Goal: Task Accomplishment & Management: Manage account settings

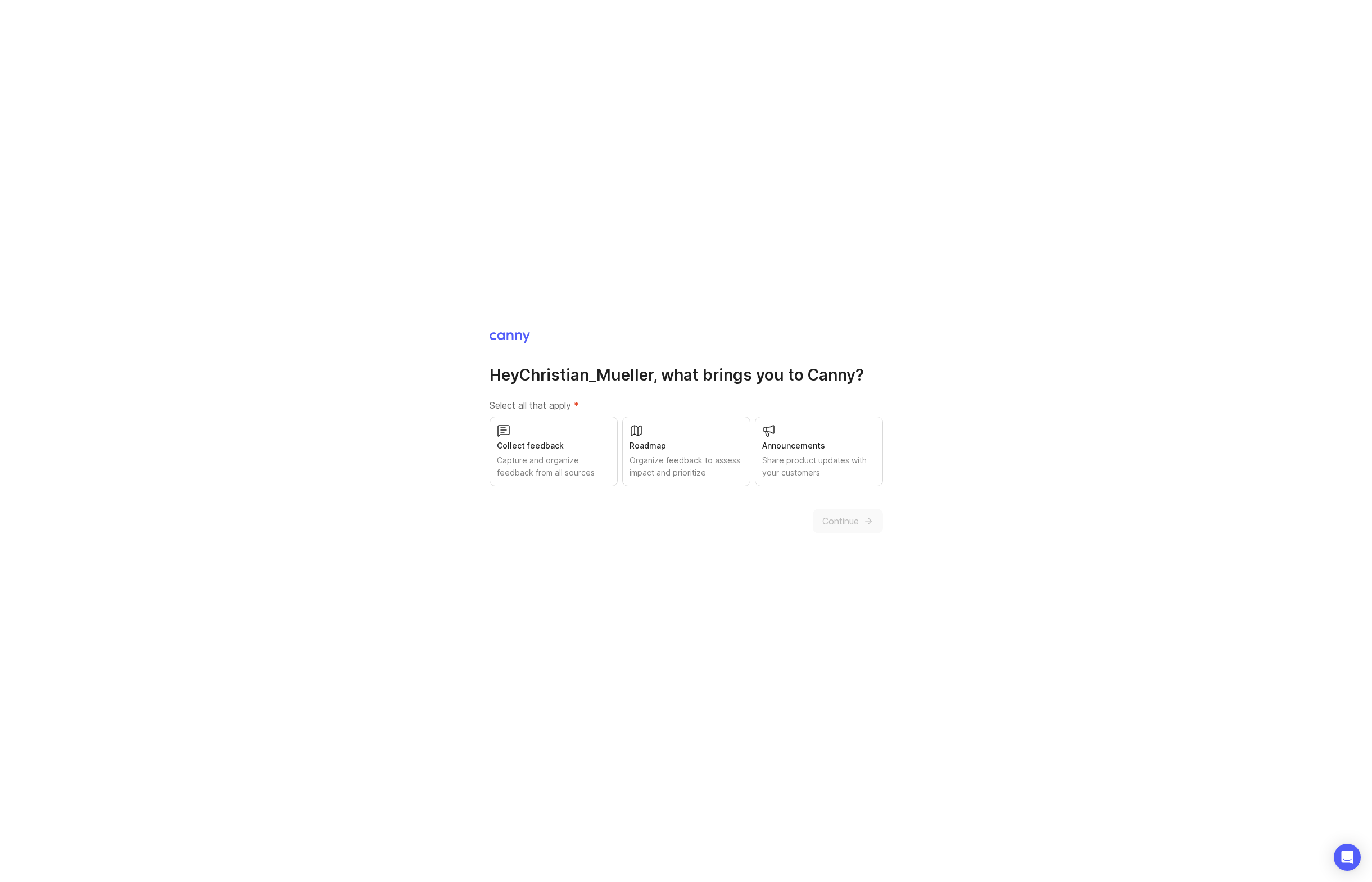
click at [538, 460] on div "Capture and organize feedback from all sources" at bounding box center [553, 466] width 113 height 24
click at [860, 508] on button "Continue" at bounding box center [848, 521] width 71 height 24
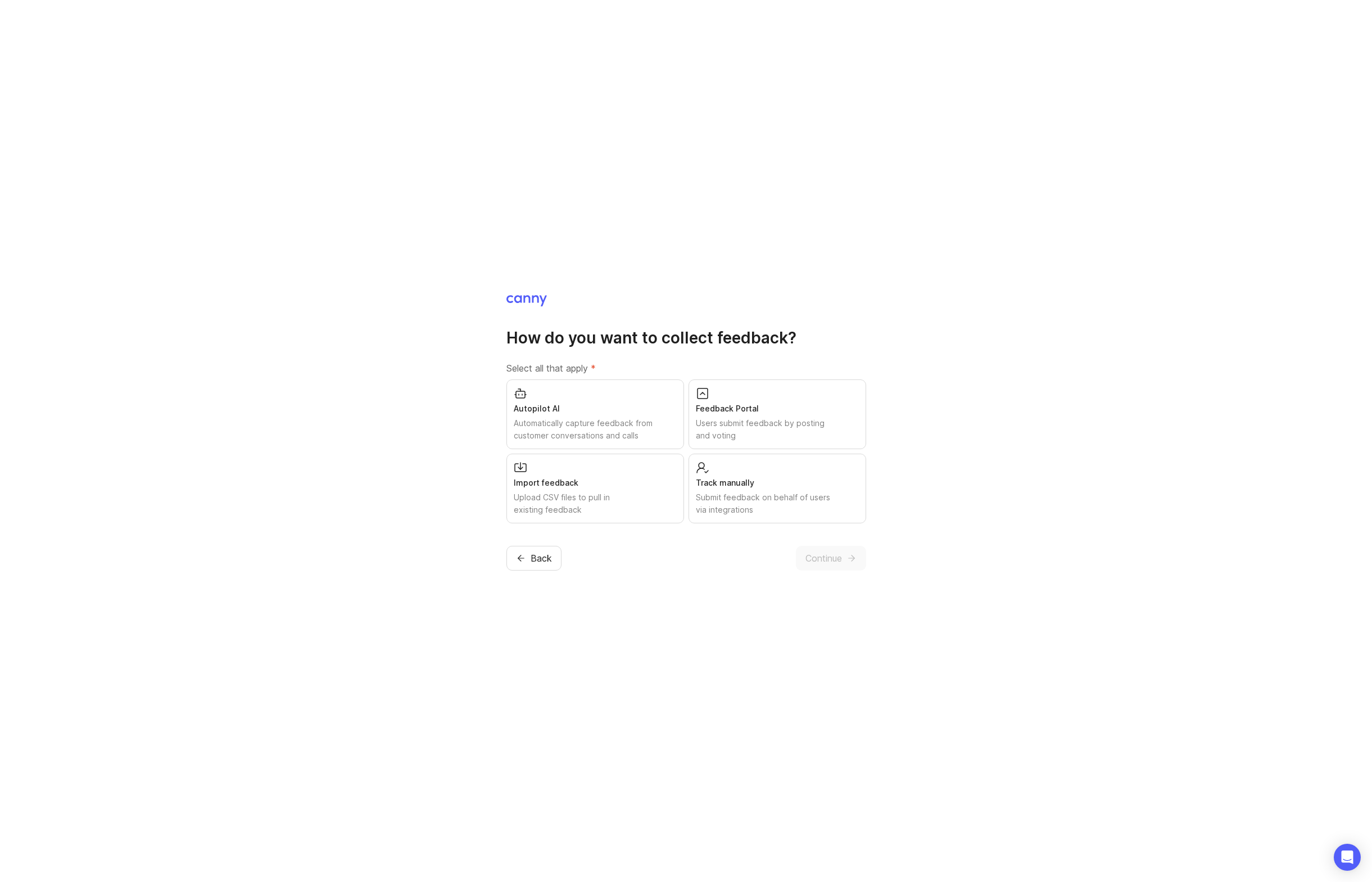
click at [793, 401] on div "Feedback Portal Users submit feedback by posting and voting" at bounding box center [777, 414] width 178 height 70
click at [831, 550] on button "Continue" at bounding box center [831, 558] width 71 height 24
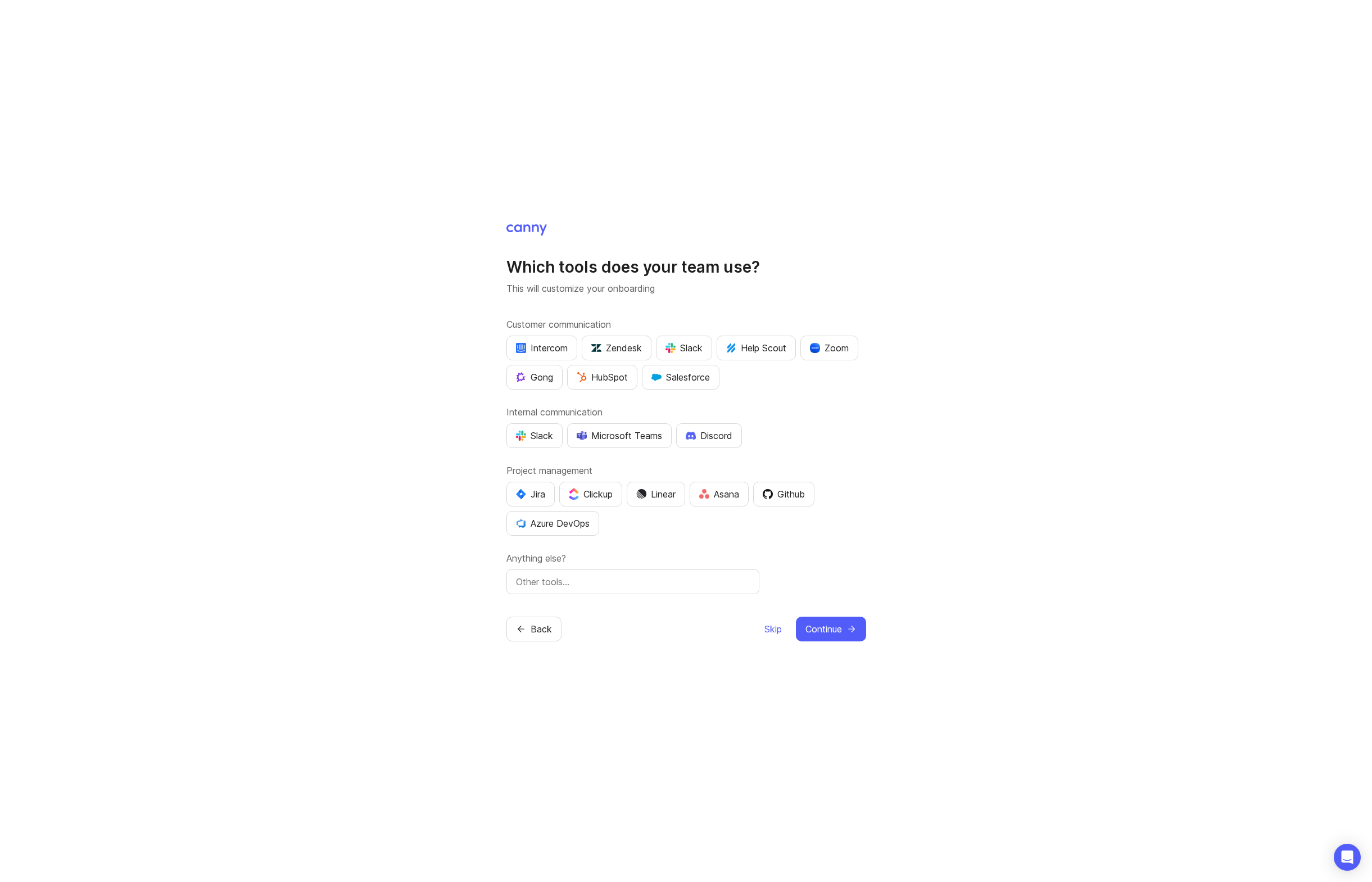
click at [697, 345] on div "Slack" at bounding box center [684, 348] width 37 height 14
click at [604, 386] on button "HubSpot" at bounding box center [602, 377] width 71 height 24
click at [530, 436] on div "Slack" at bounding box center [534, 435] width 37 height 14
click at [775, 512] on div "Jira Clickup Linear Asana Github Azure DevOps" at bounding box center [686, 508] width 360 height 54
click at [783, 501] on button "Github" at bounding box center [784, 494] width 61 height 24
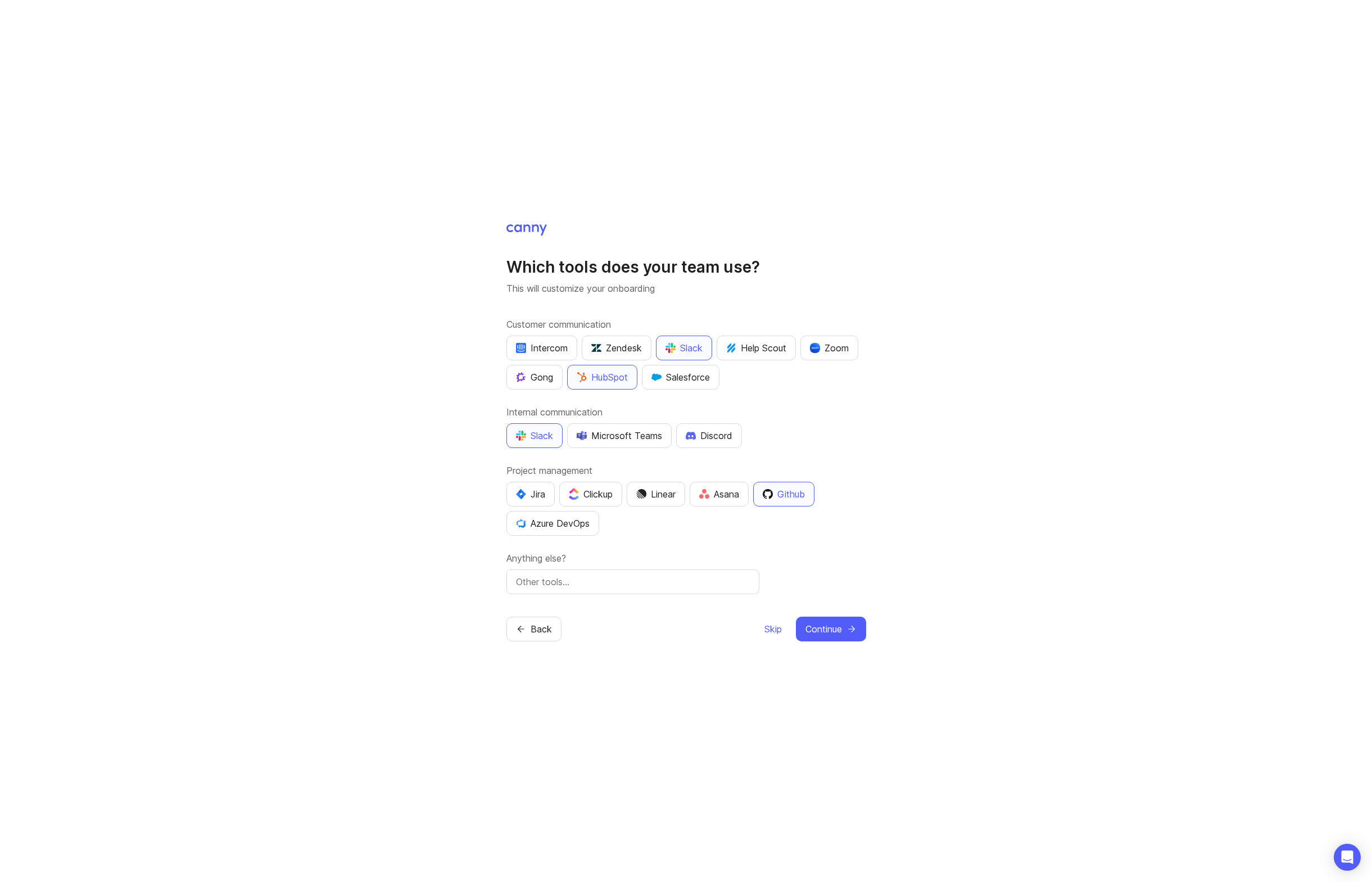
click at [827, 632] on span "Continue" at bounding box center [824, 629] width 37 height 14
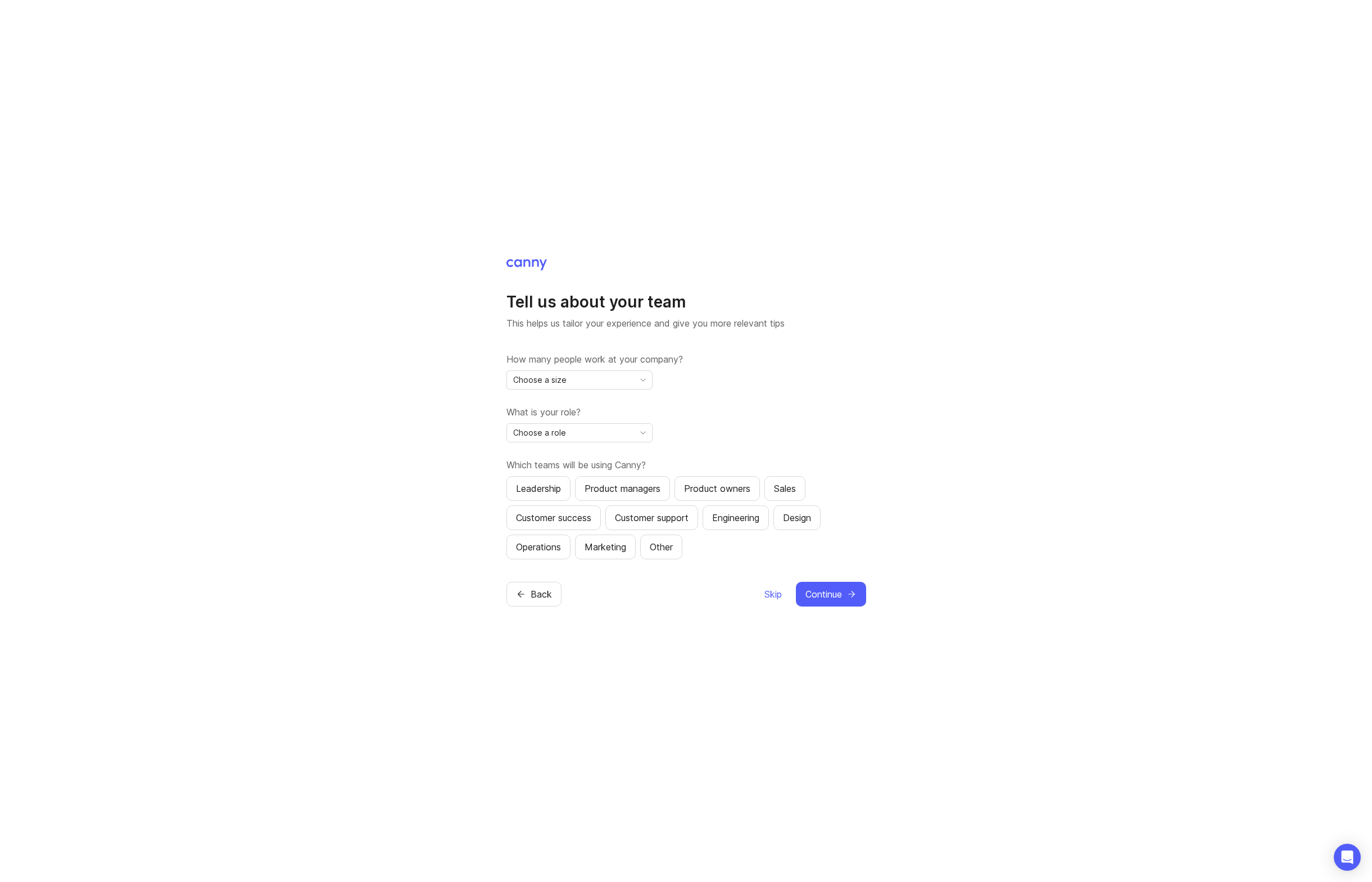
click at [580, 384] on div "Choose a size" at bounding box center [570, 380] width 127 height 18
click at [562, 422] on li "2-10" at bounding box center [580, 420] width 145 height 18
click at [611, 438] on div "Choose a role" at bounding box center [570, 433] width 127 height 18
click at [577, 492] on li "Product Owner" at bounding box center [580, 491] width 145 height 18
click at [628, 435] on div "Product Owner" at bounding box center [570, 433] width 127 height 18
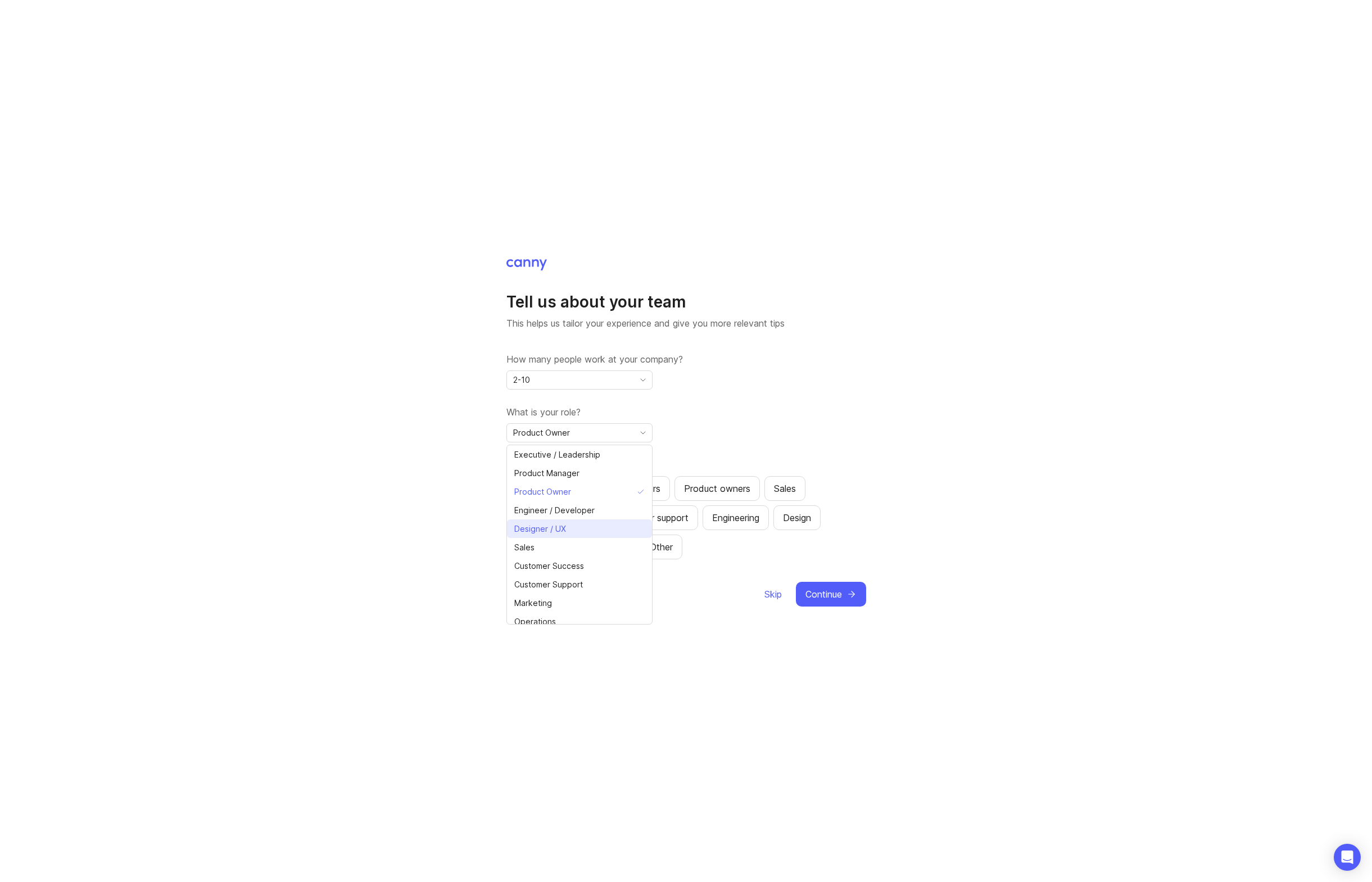
scroll to position [25, 0]
click at [858, 407] on label "What is your role?" at bounding box center [686, 412] width 360 height 14
click at [655, 528] on button "Customer support" at bounding box center [652, 517] width 93 height 24
click at [551, 523] on div "Customer success" at bounding box center [553, 518] width 75 height 14
click at [834, 600] on span "Continue" at bounding box center [824, 594] width 37 height 14
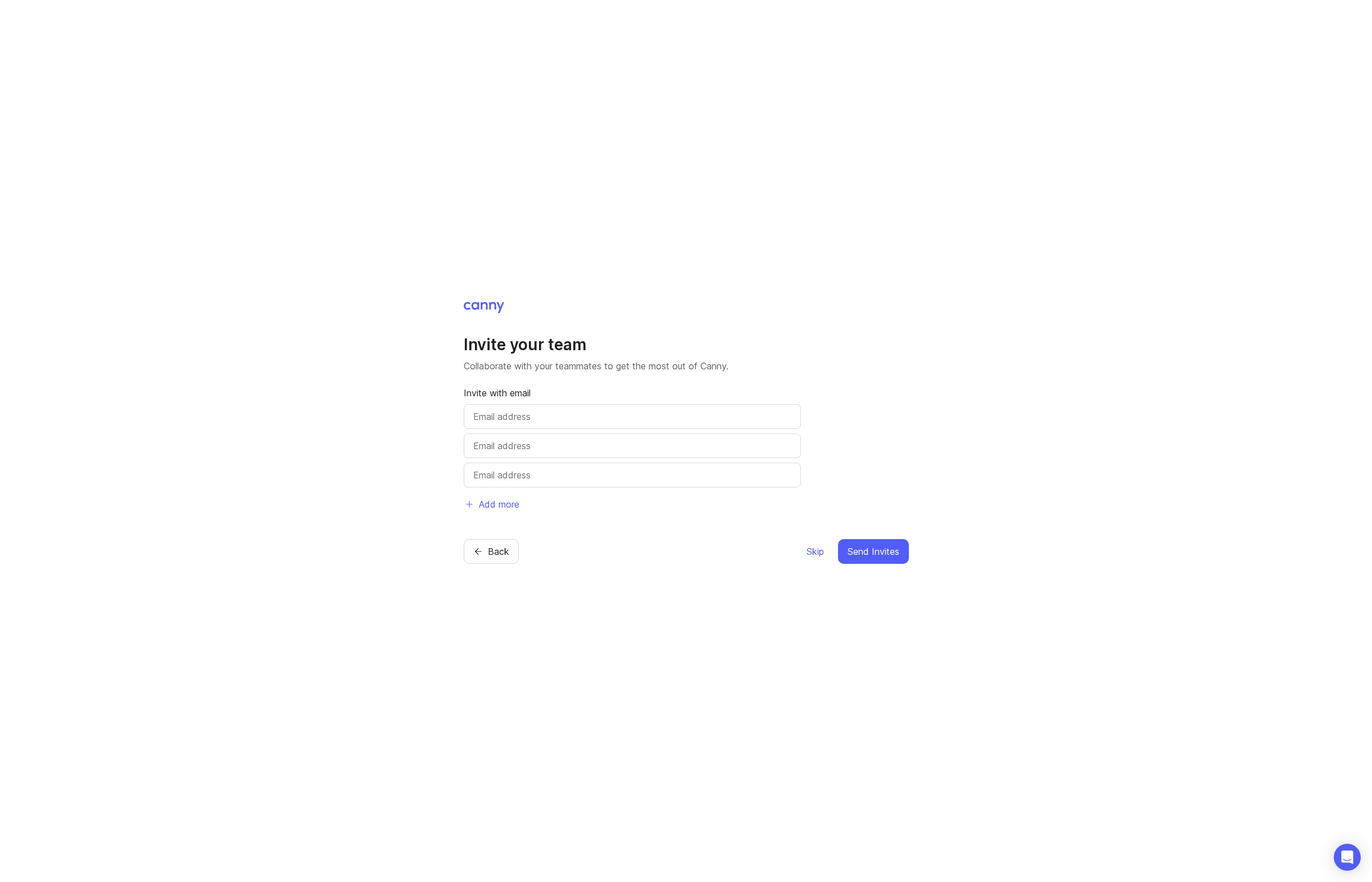
click at [818, 547] on span "Skip" at bounding box center [816, 551] width 18 height 14
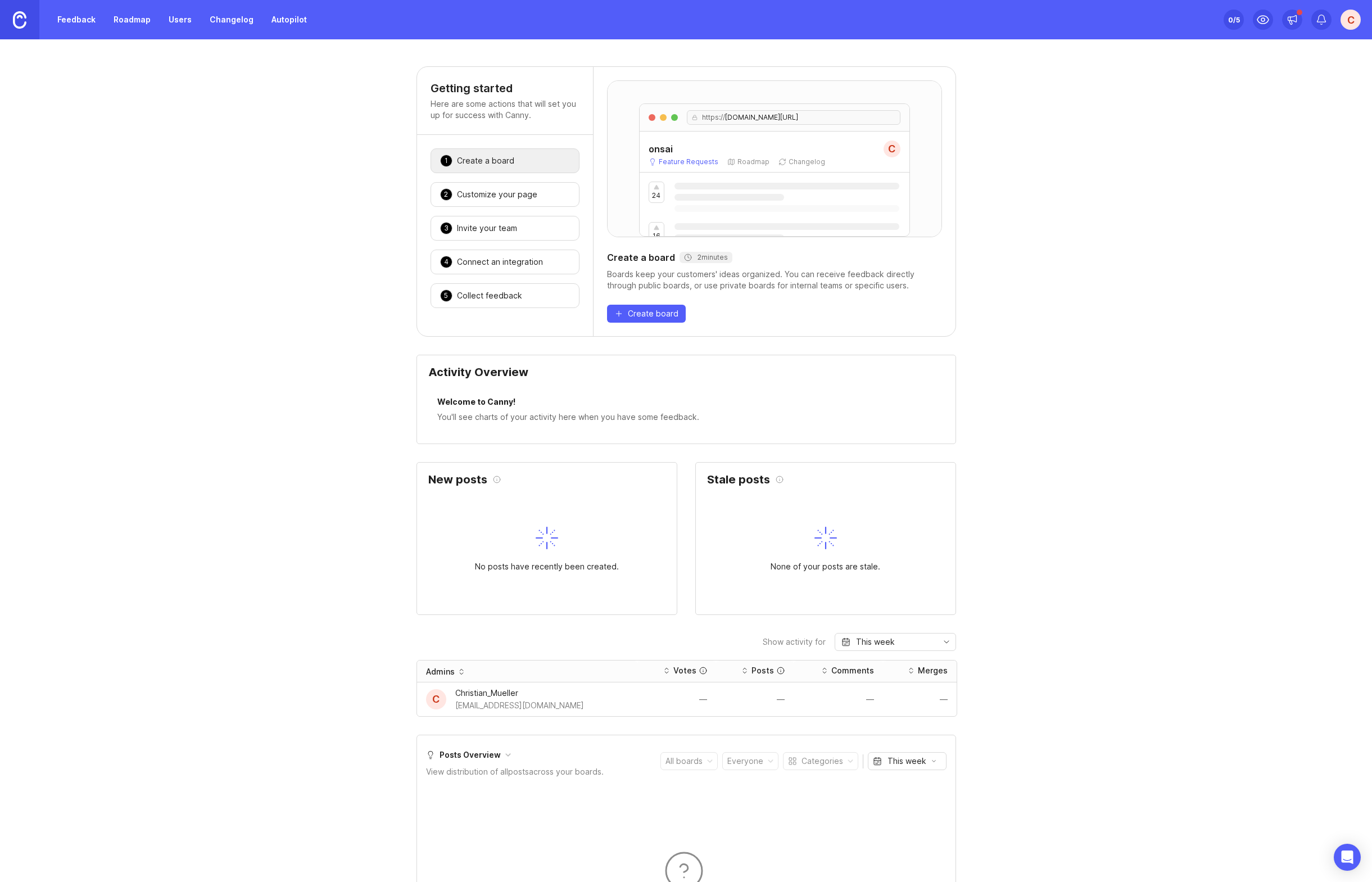
click at [538, 201] on div "2 Customize your page 🎉" at bounding box center [505, 195] width 149 height 24
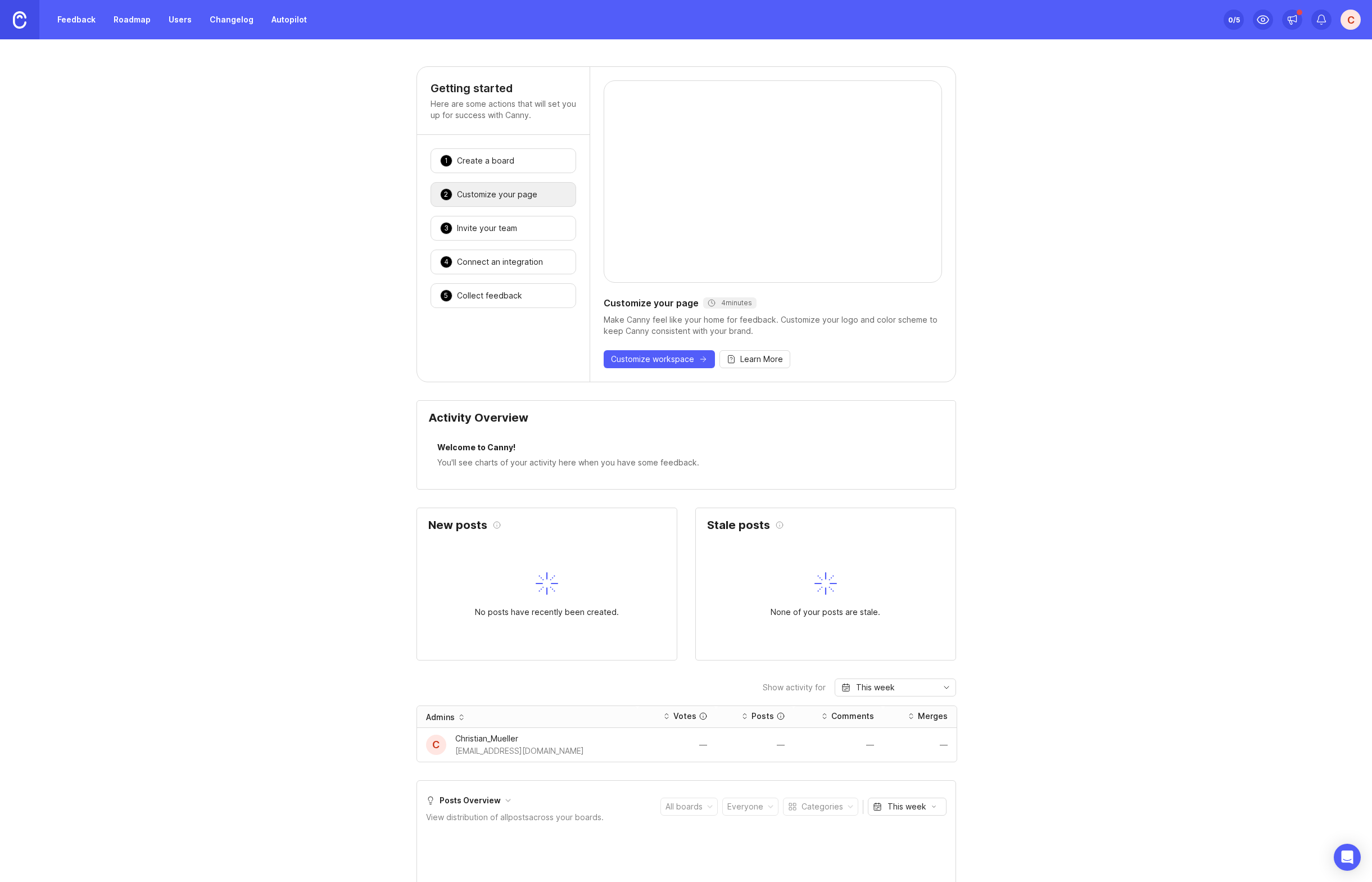
click at [533, 236] on div "3 Invite your team 🎉" at bounding box center [503, 228] width 146 height 24
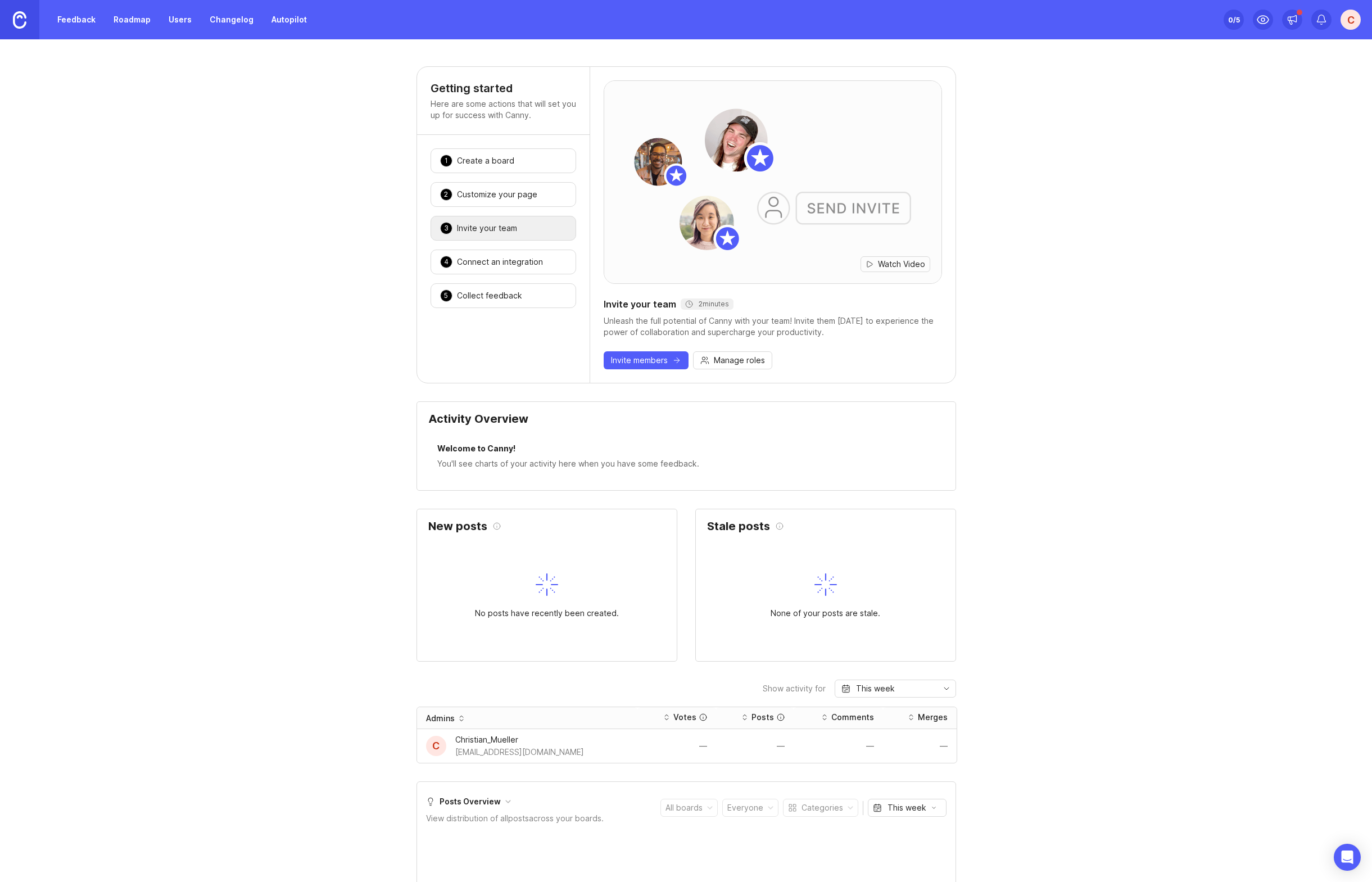
click at [534, 256] on div "Connect an integration" at bounding box center [500, 262] width 86 height 12
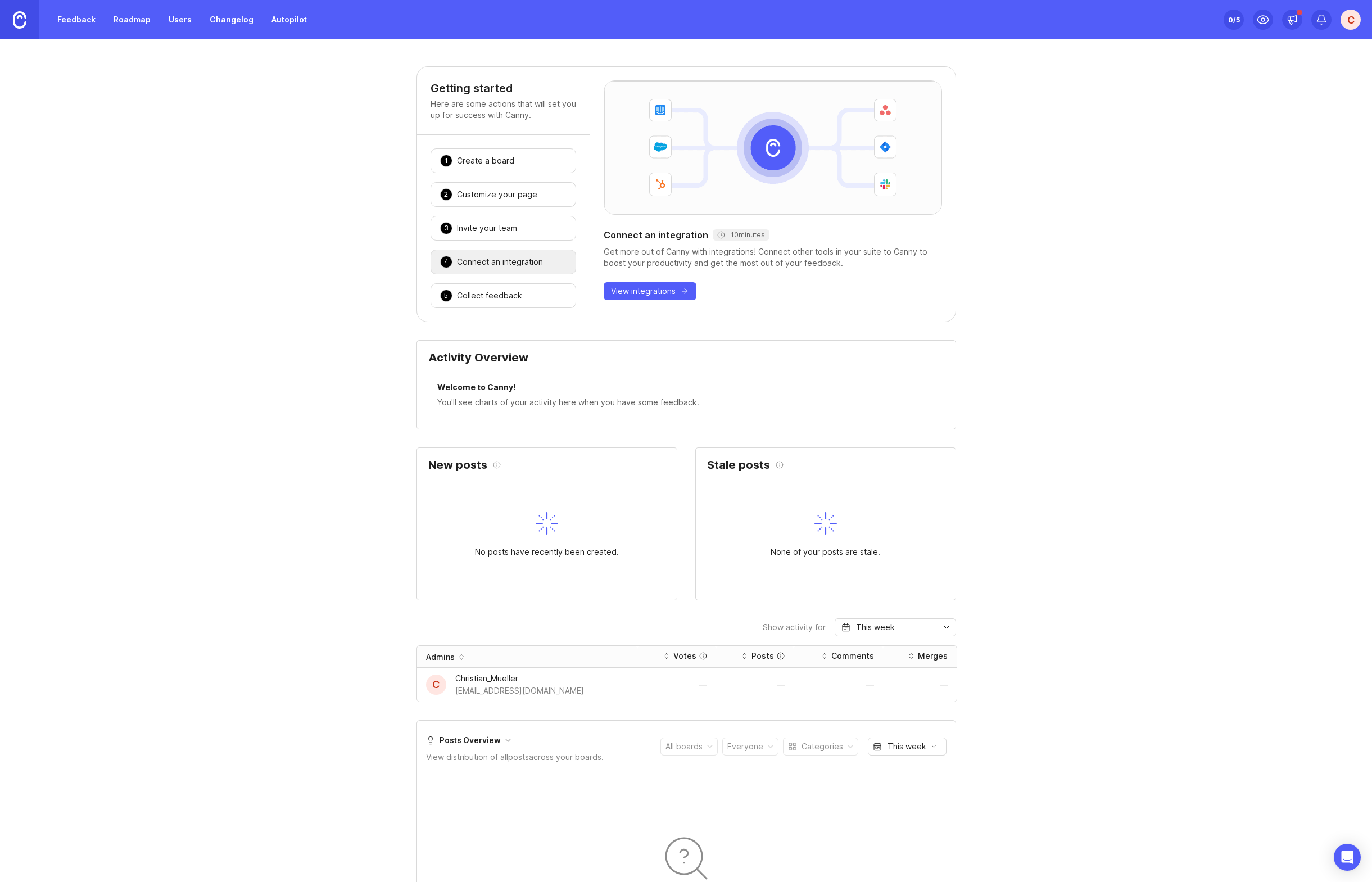
click at [543, 291] on div "5 Collect feedback 🎉" at bounding box center [503, 296] width 146 height 24
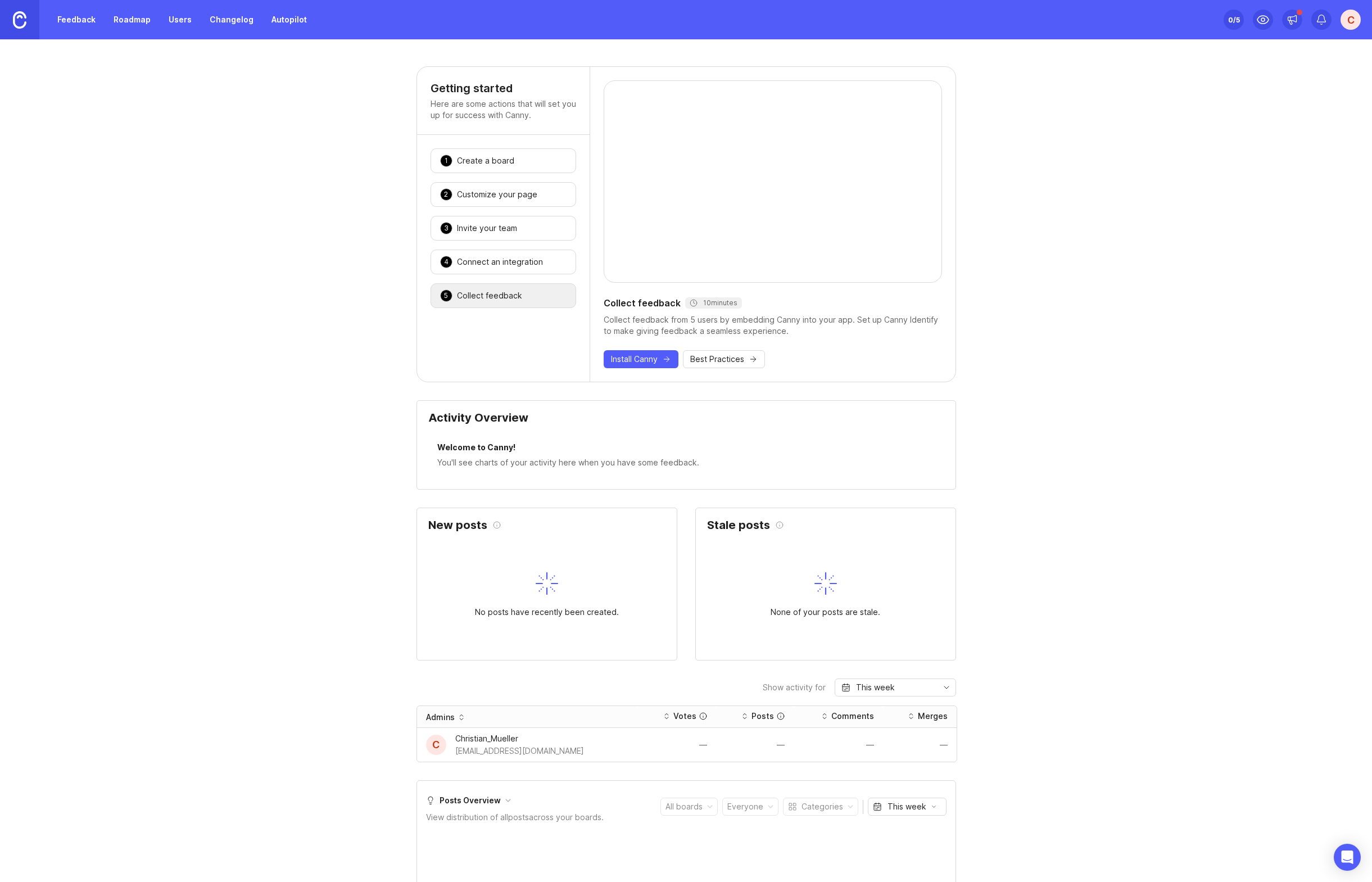
click at [525, 225] on div "3 Invite your team 🎉" at bounding box center [503, 228] width 146 height 24
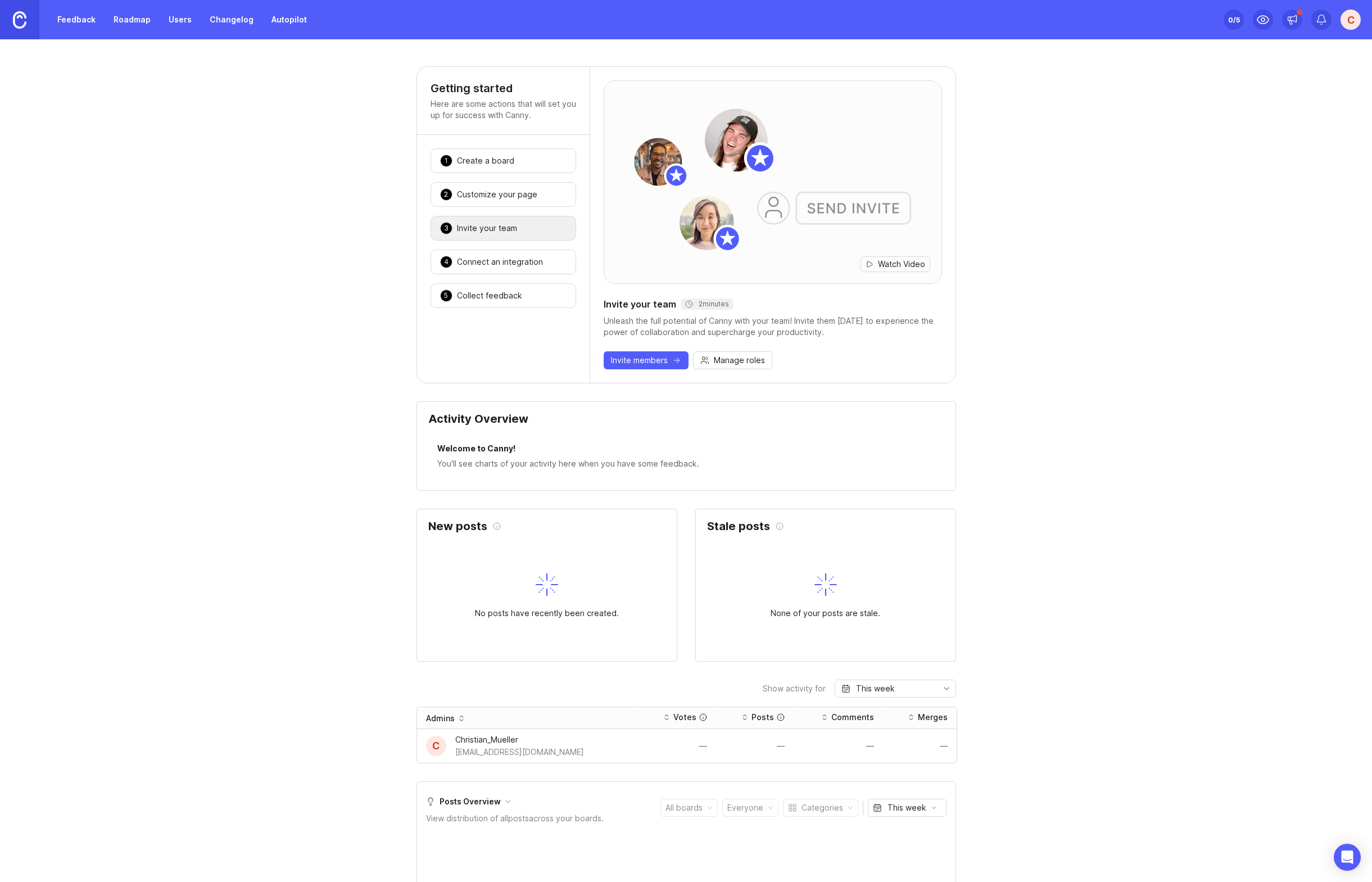
click at [529, 199] on div "Customize your page" at bounding box center [497, 195] width 81 height 12
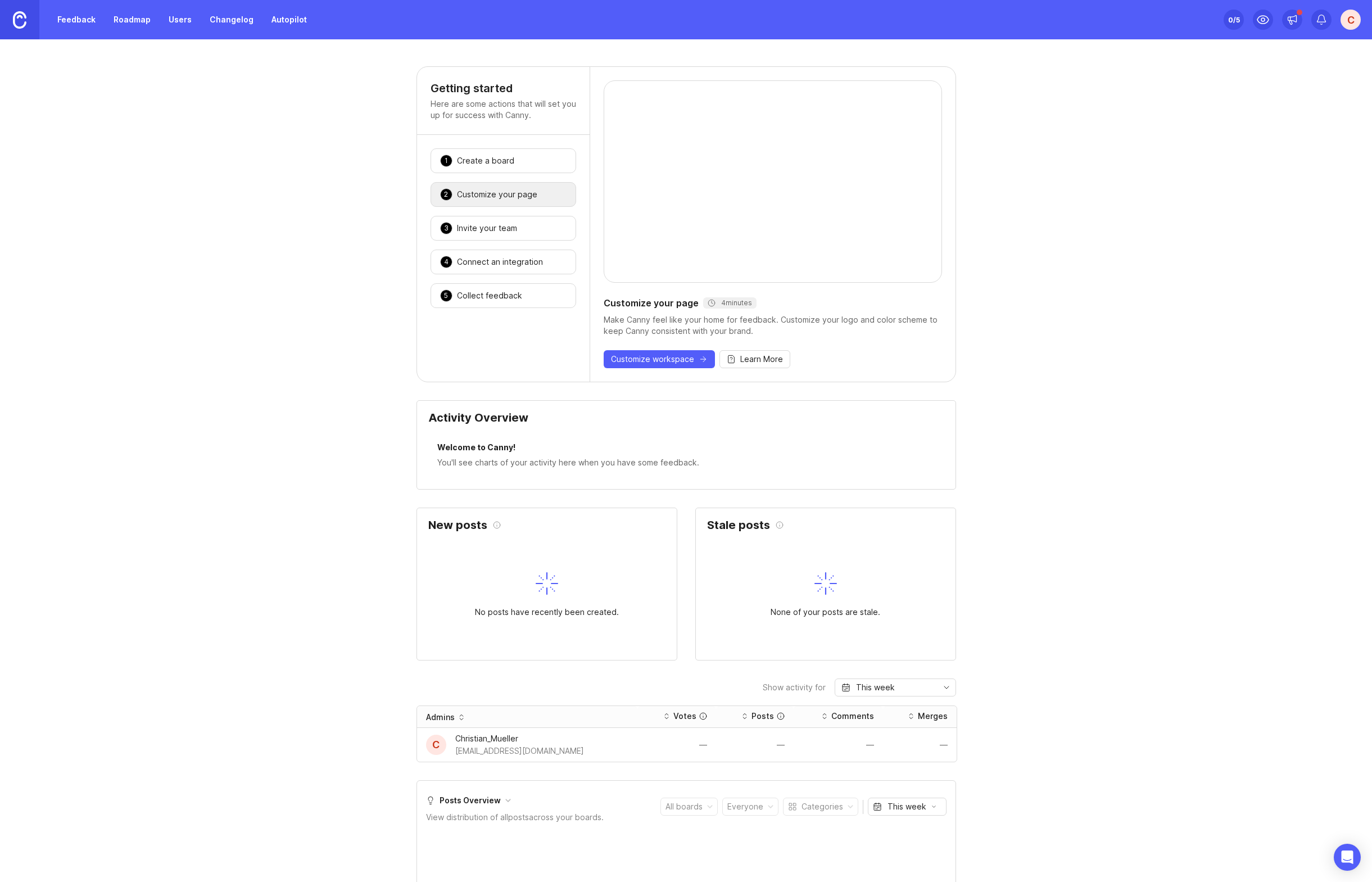
click at [513, 164] on div "1 Create a board 🎉" at bounding box center [503, 161] width 146 height 24
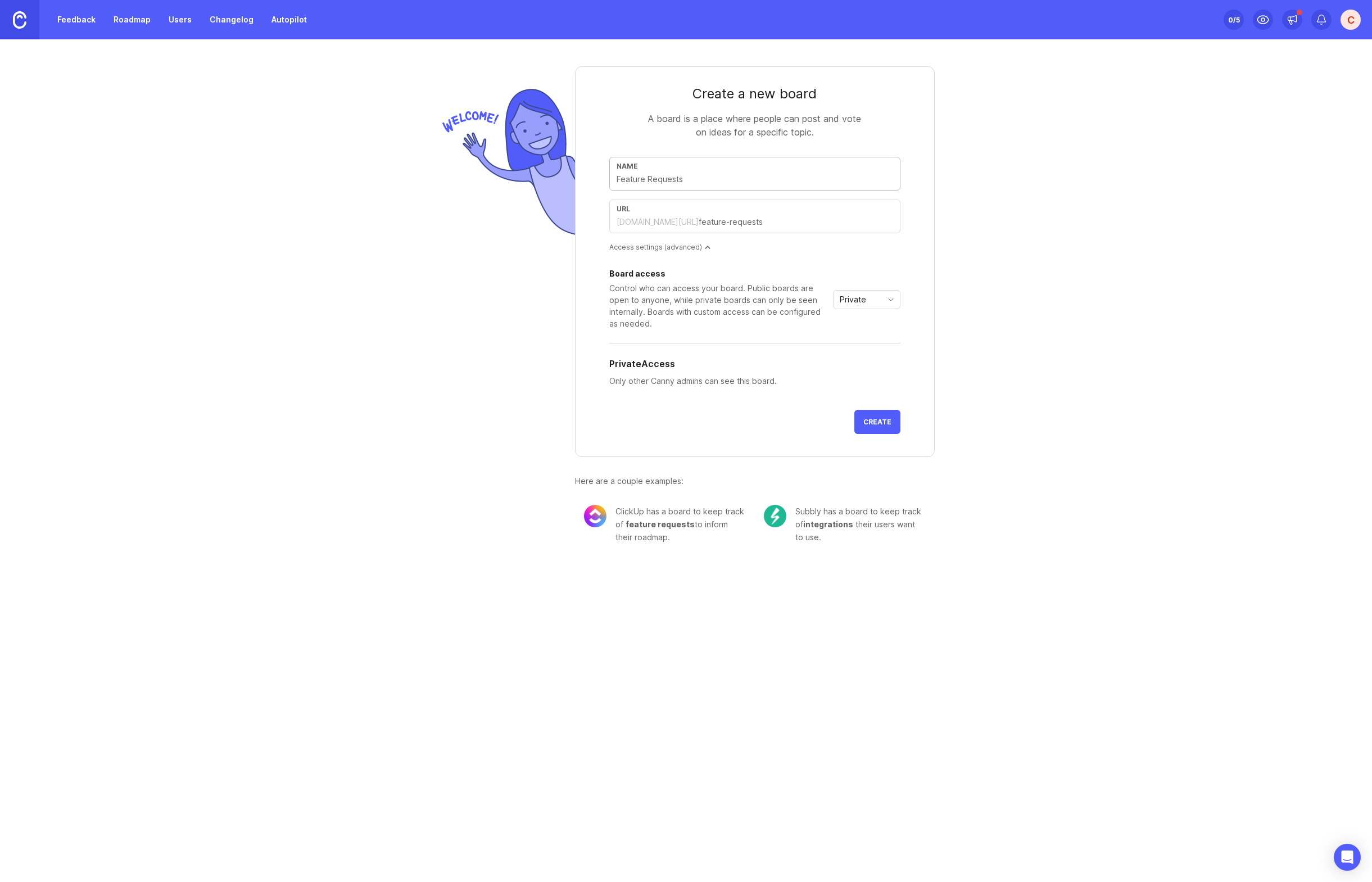
click at [654, 366] on h5 "Private Access" at bounding box center [642, 363] width 66 height 14
click at [892, 302] on icon "toggle icon" at bounding box center [891, 299] width 18 height 9
click at [868, 357] on span "Custom" at bounding box center [855, 359] width 28 height 12
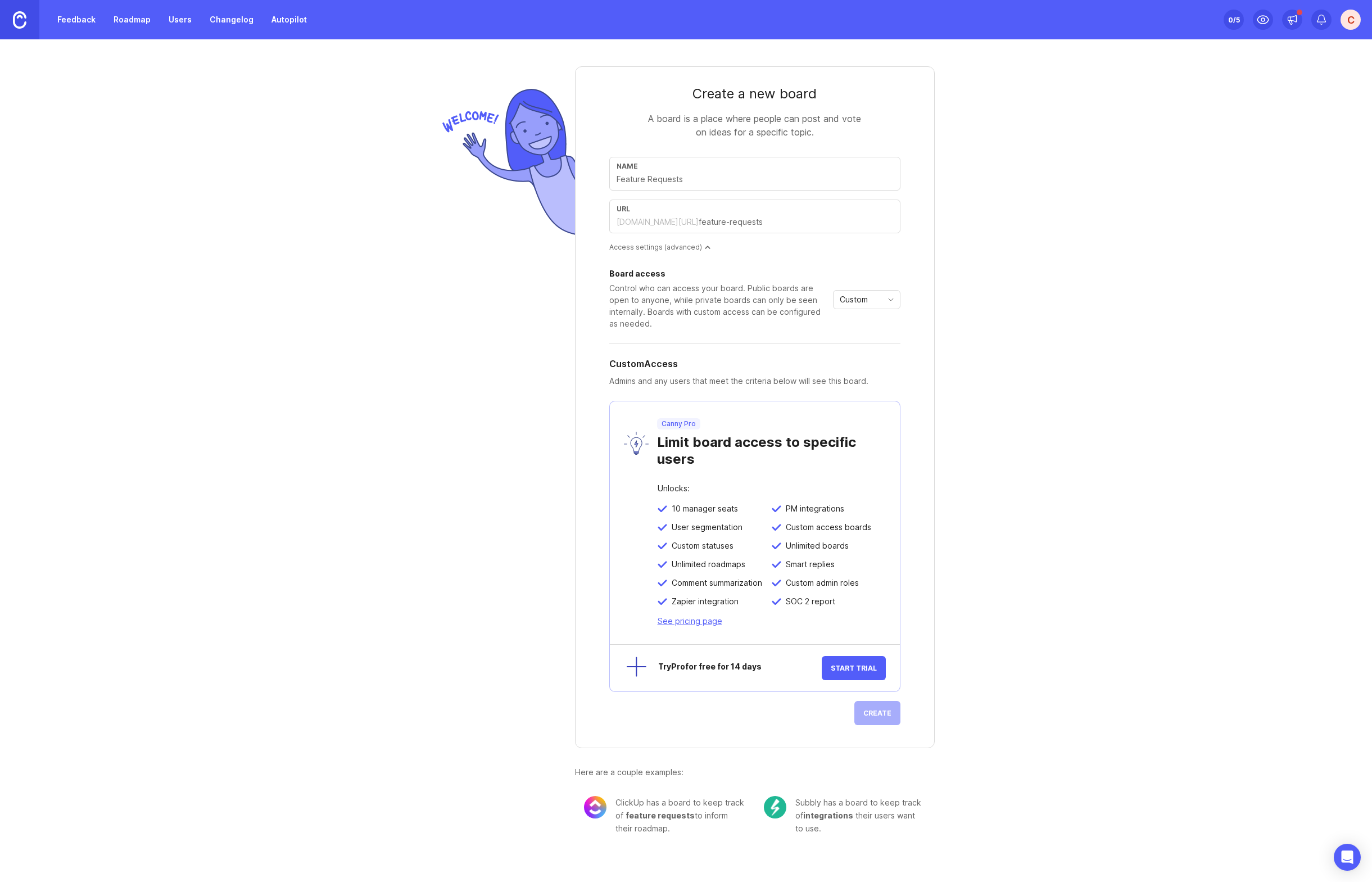
click at [868, 301] on span "Custom" at bounding box center [853, 300] width 28 height 12
click at [869, 337] on li "Public" at bounding box center [867, 339] width 66 height 18
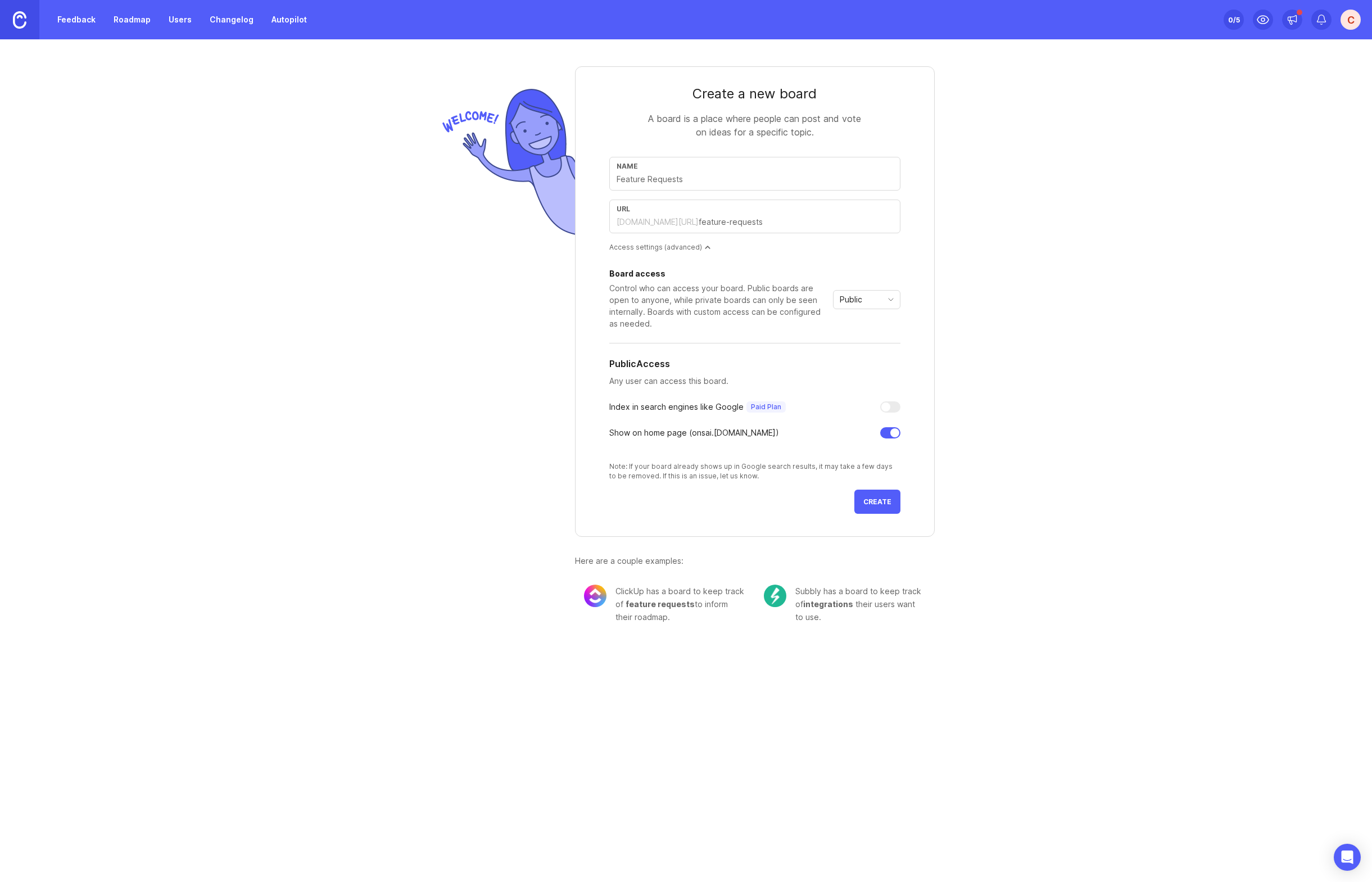
click at [886, 434] on div at bounding box center [890, 433] width 20 height 12
click at [888, 494] on button "Create" at bounding box center [878, 502] width 46 height 24
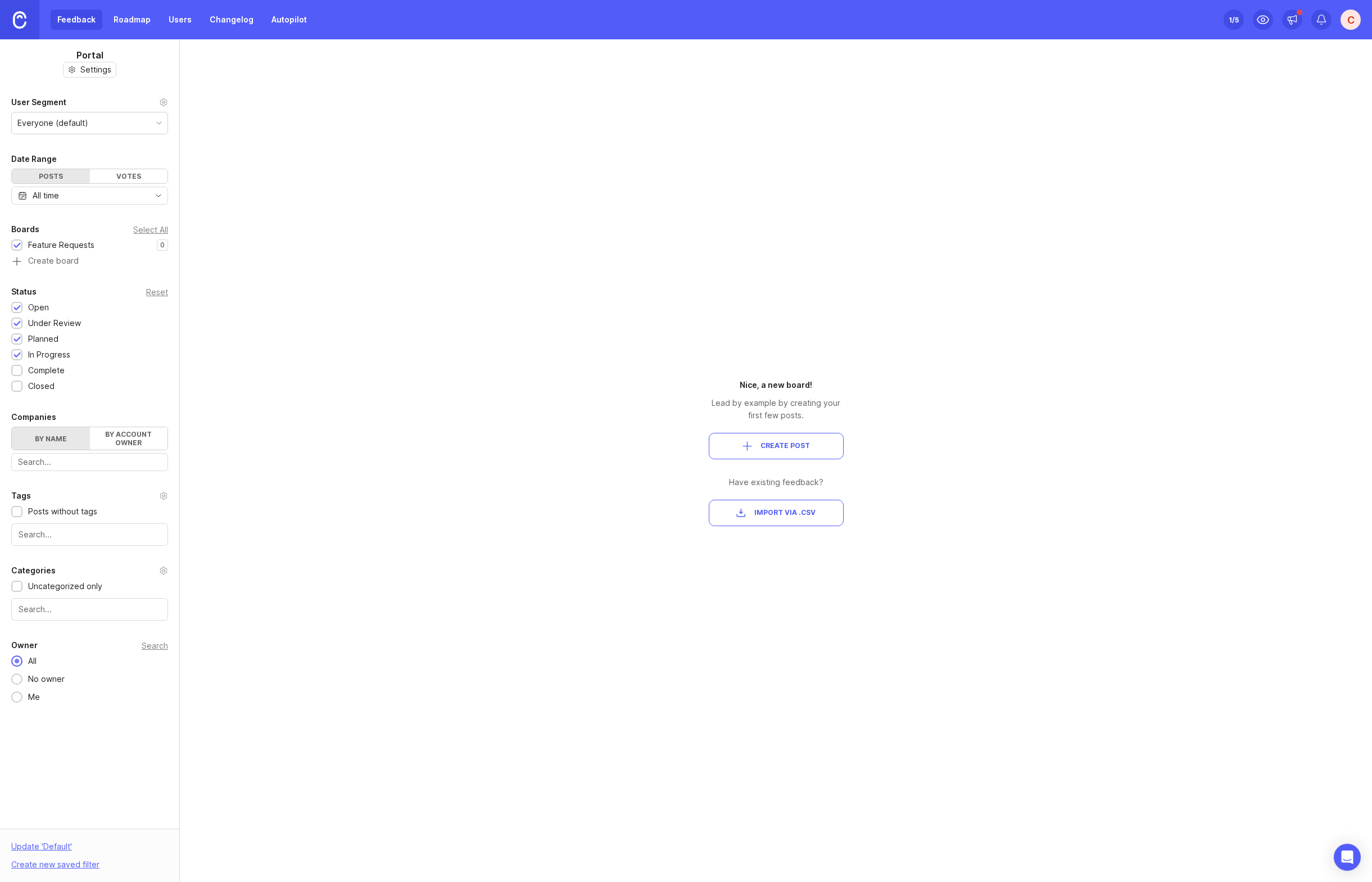
click at [779, 448] on span "Create Post" at bounding box center [785, 446] width 50 height 9
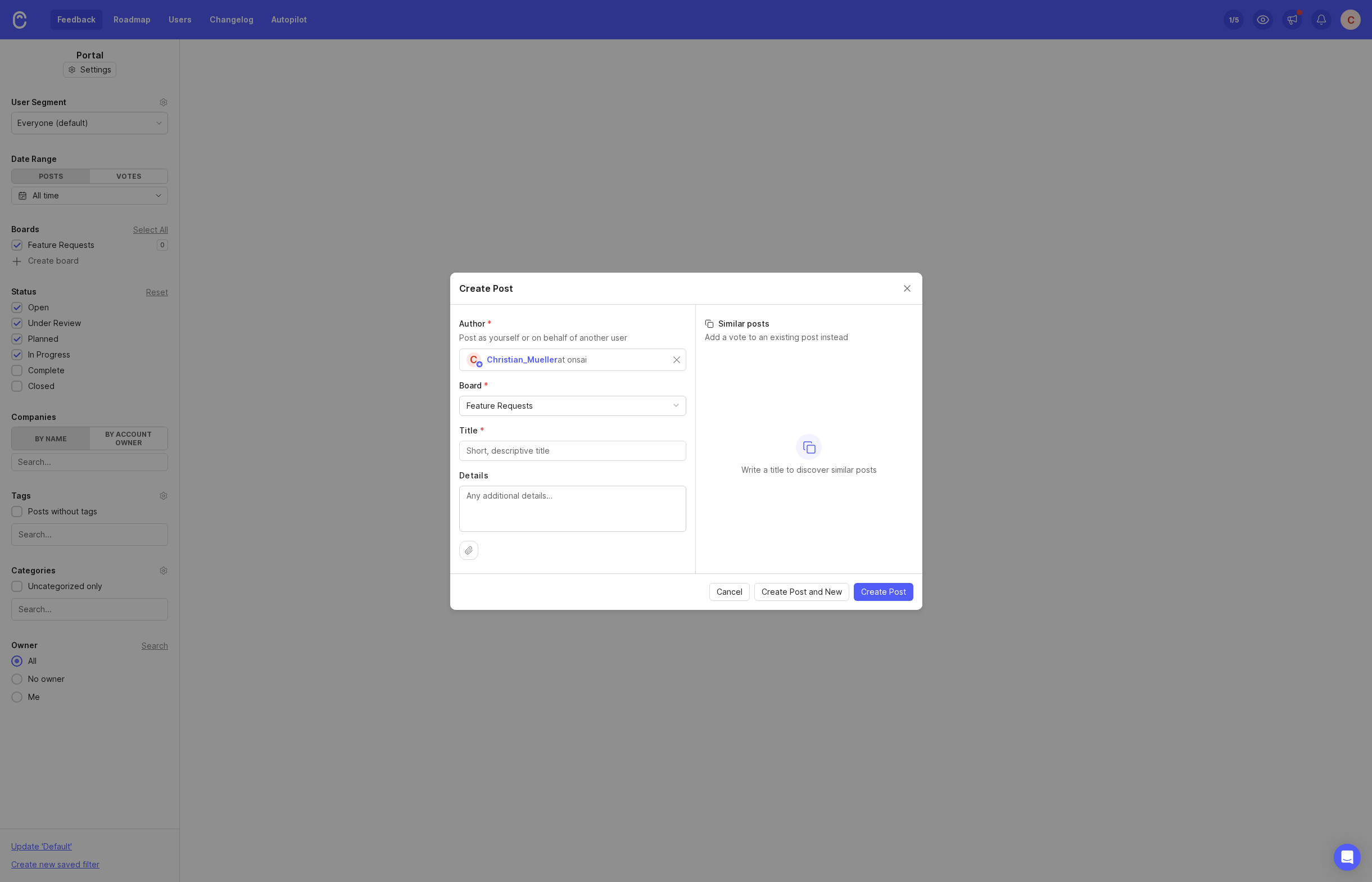
click at [905, 283] on button "Close create post modal" at bounding box center [907, 288] width 12 height 12
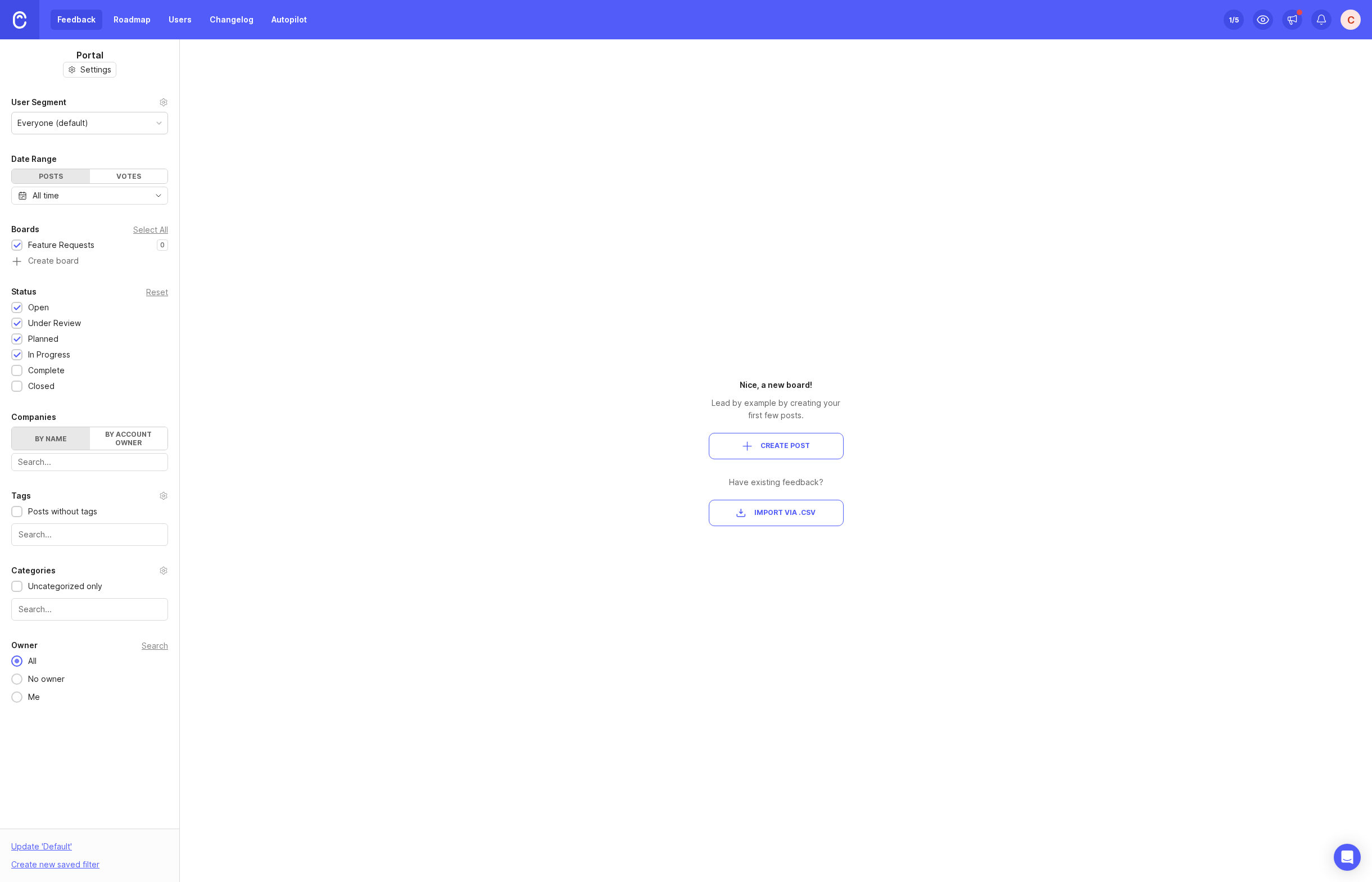
click at [140, 437] on label "By account owner" at bounding box center [129, 438] width 78 height 22
click at [12, 427] on input "By account owner" at bounding box center [12, 427] width 0 height 0
click at [61, 441] on label "By name" at bounding box center [50, 438] width 78 height 22
click at [12, 427] on input "By name" at bounding box center [12, 427] width 0 height 0
click at [98, 126] on div "Everyone (default)" at bounding box center [90, 123] width 156 height 21
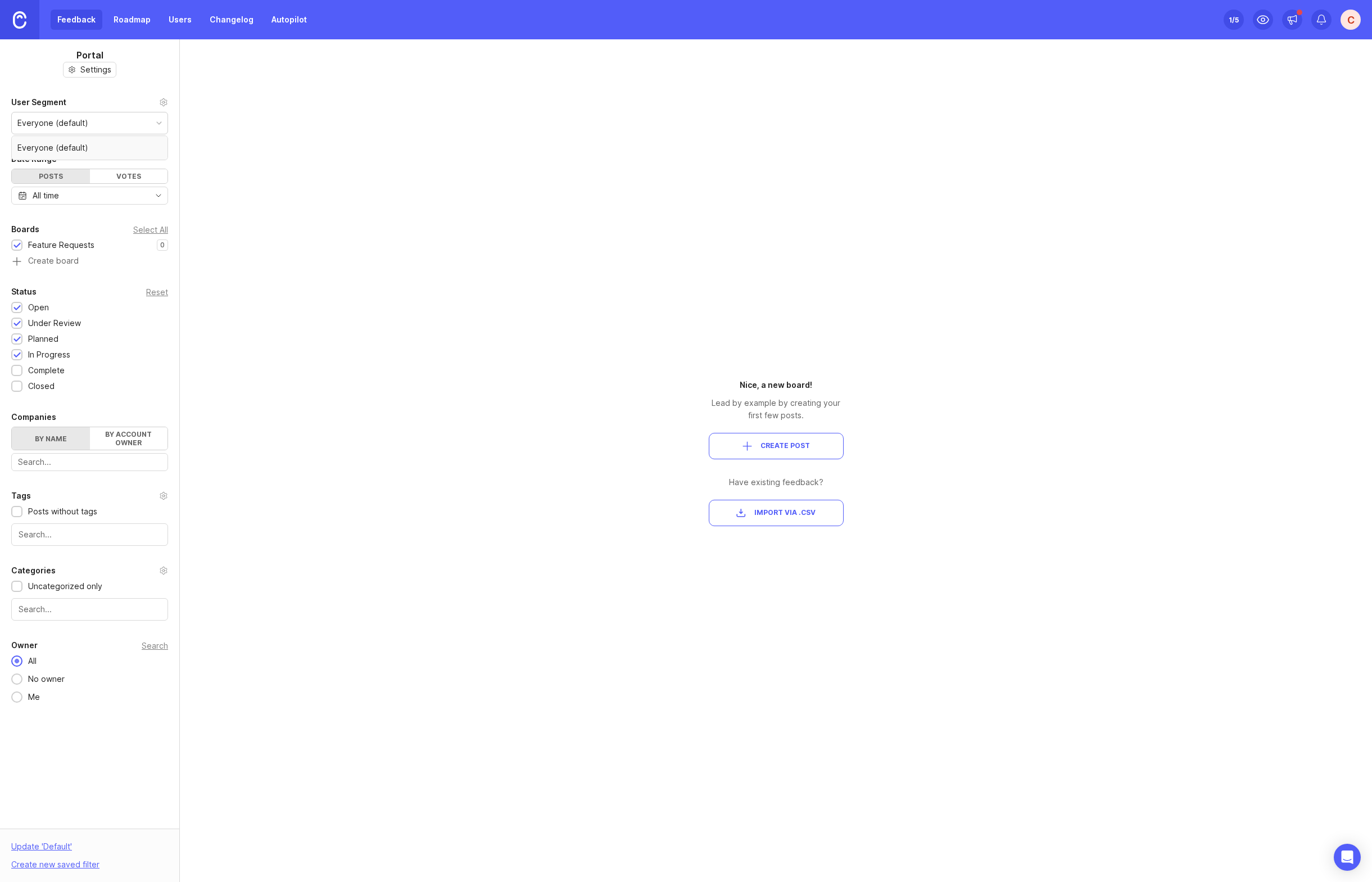
click at [222, 143] on div "Portal Settings User Segment Everyone (default) Date Range Posts Votes All time…" at bounding box center [686, 460] width 1372 height 843
click at [142, 26] on link "Roadmap" at bounding box center [132, 20] width 51 height 20
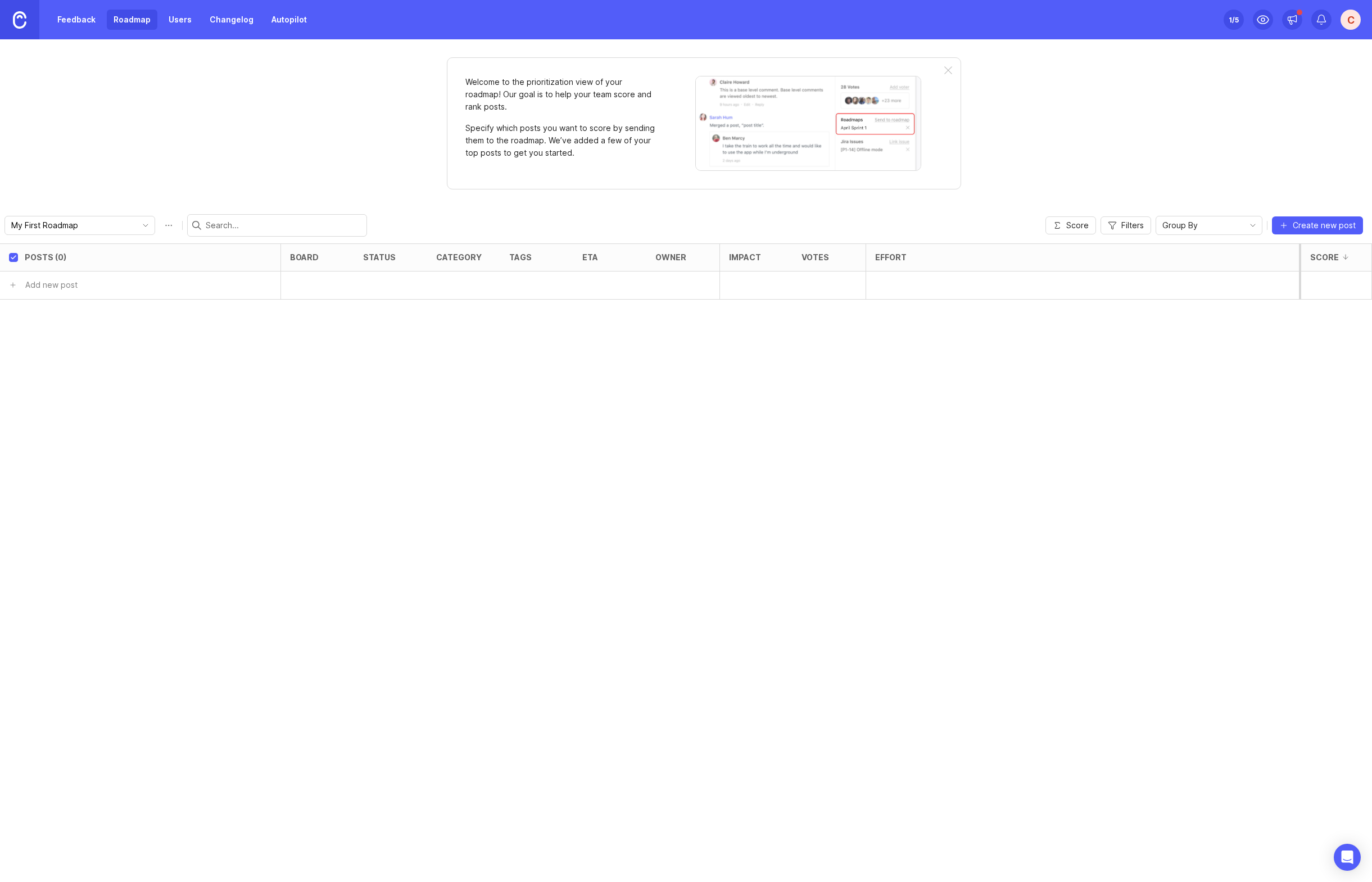
click at [162, 24] on link "Users" at bounding box center [180, 20] width 37 height 20
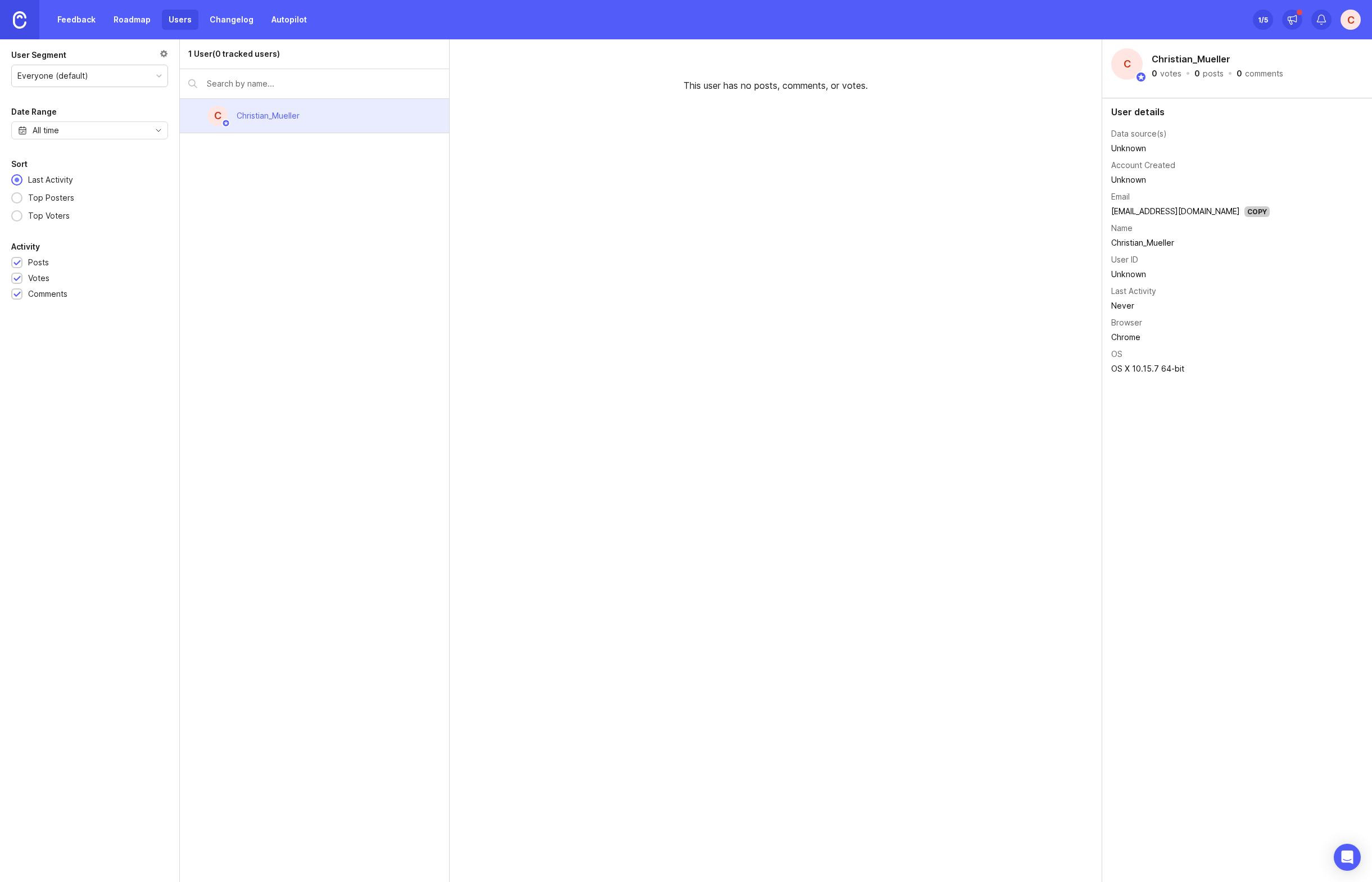
click at [79, 20] on link "Feedback" at bounding box center [77, 20] width 52 height 20
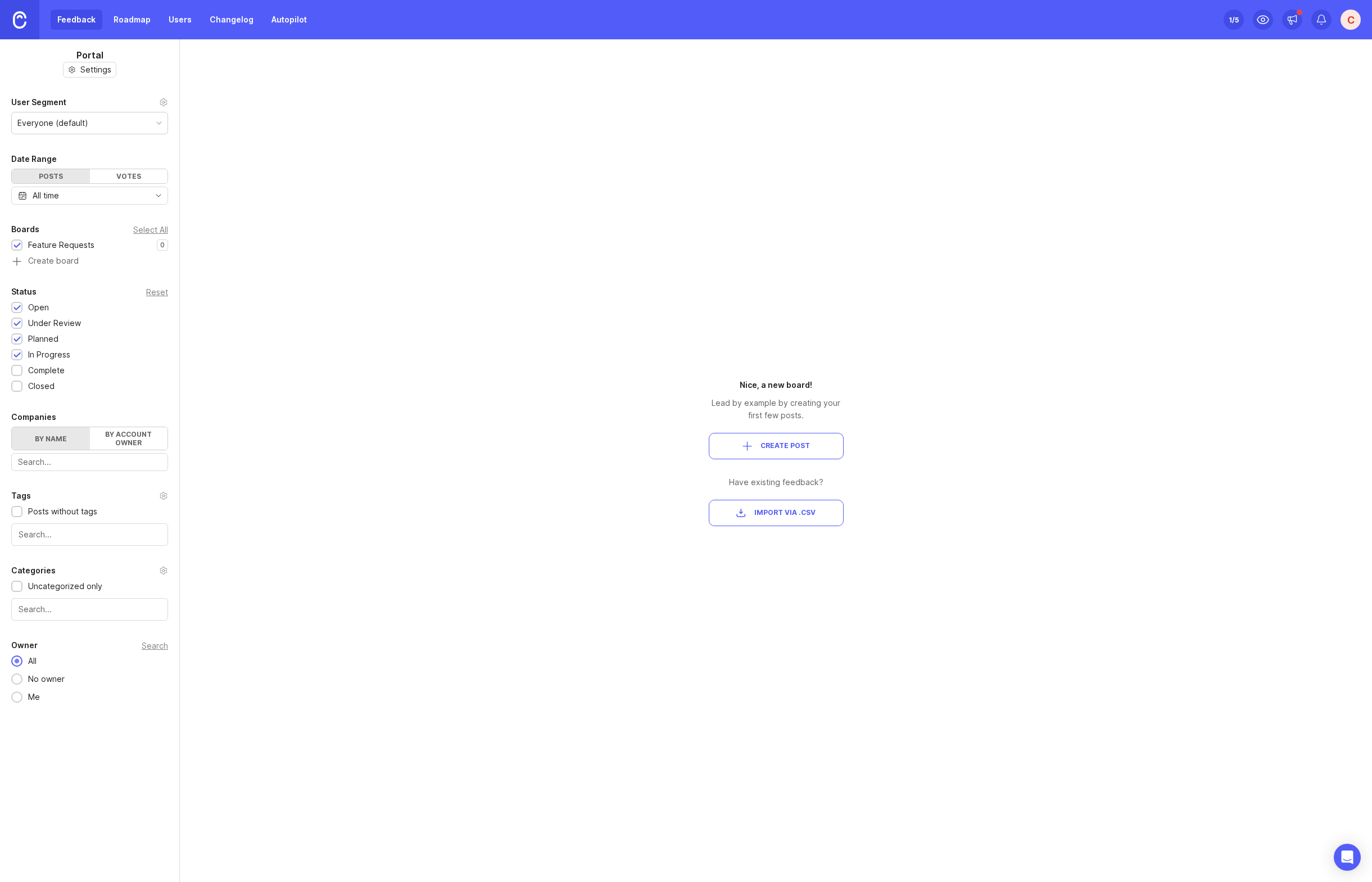
click at [779, 443] on span "Create Post" at bounding box center [785, 446] width 50 height 9
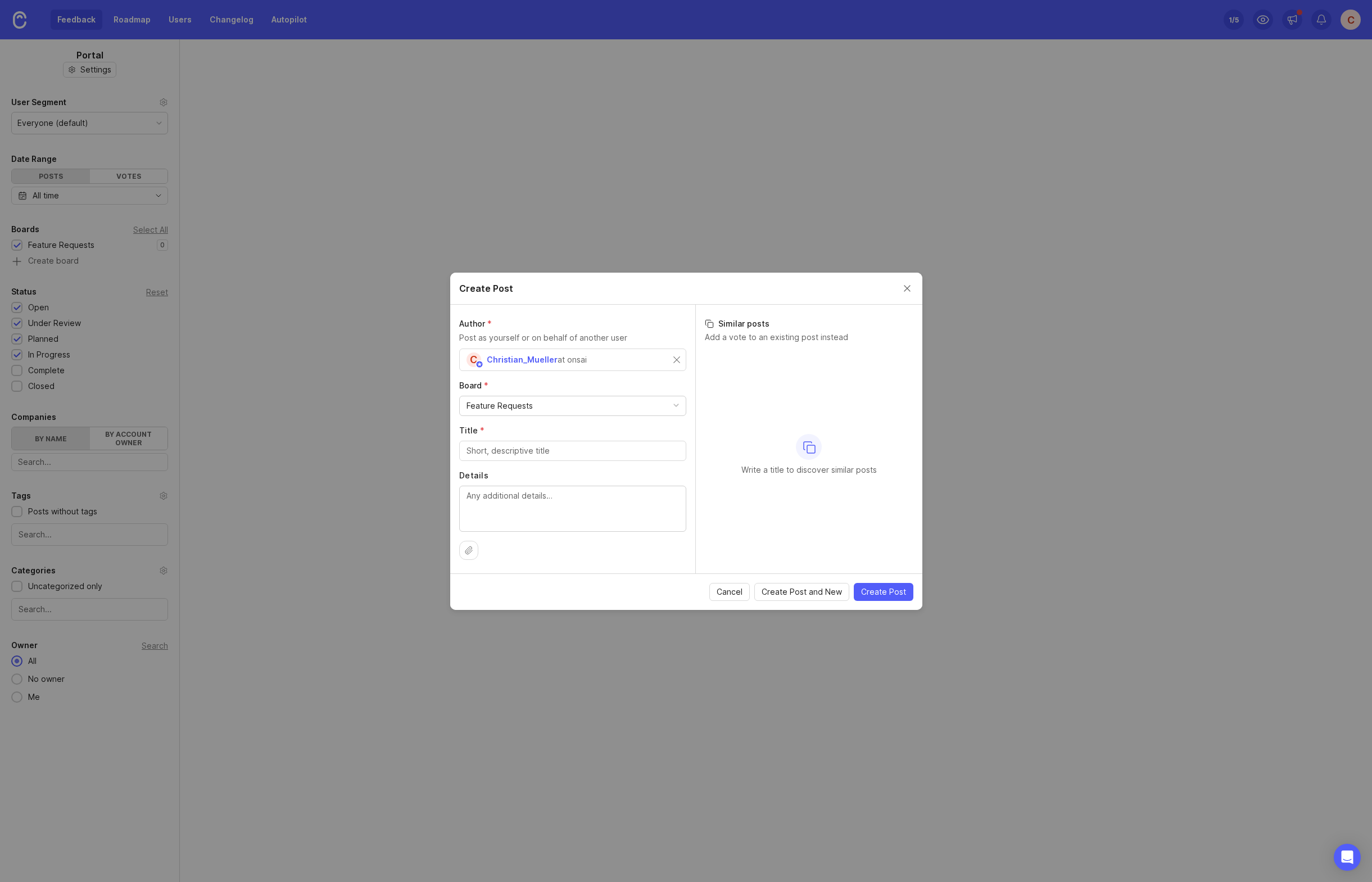
click at [562, 405] on div "Feature Requests" at bounding box center [572, 405] width 226 height 19
click at [541, 449] on input "Title *" at bounding box center [572, 451] width 212 height 12
type input "T"
type input "Example Request"
type textarea "This is an example"
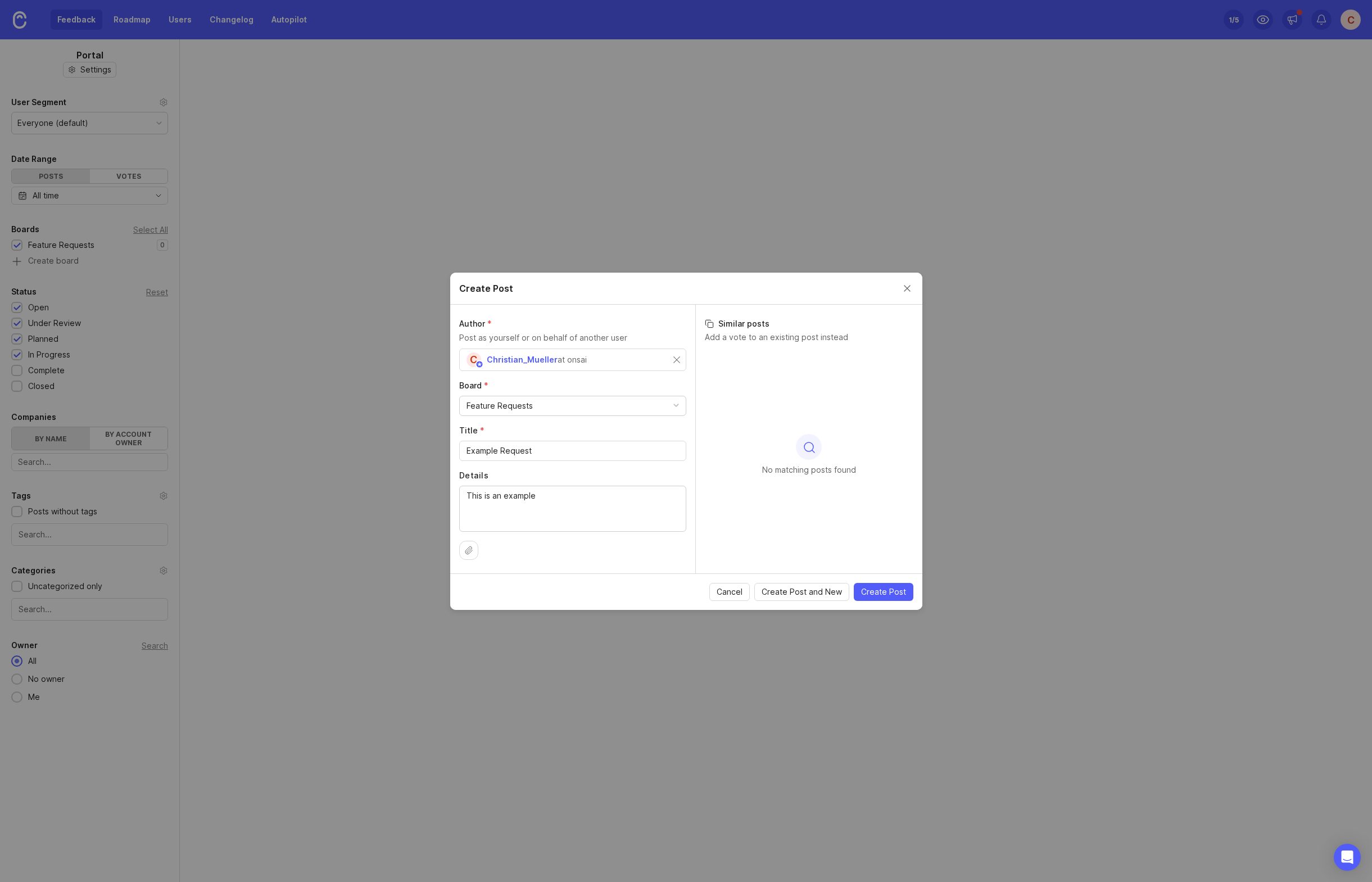
click at [872, 593] on span "Create Post" at bounding box center [884, 592] width 45 height 12
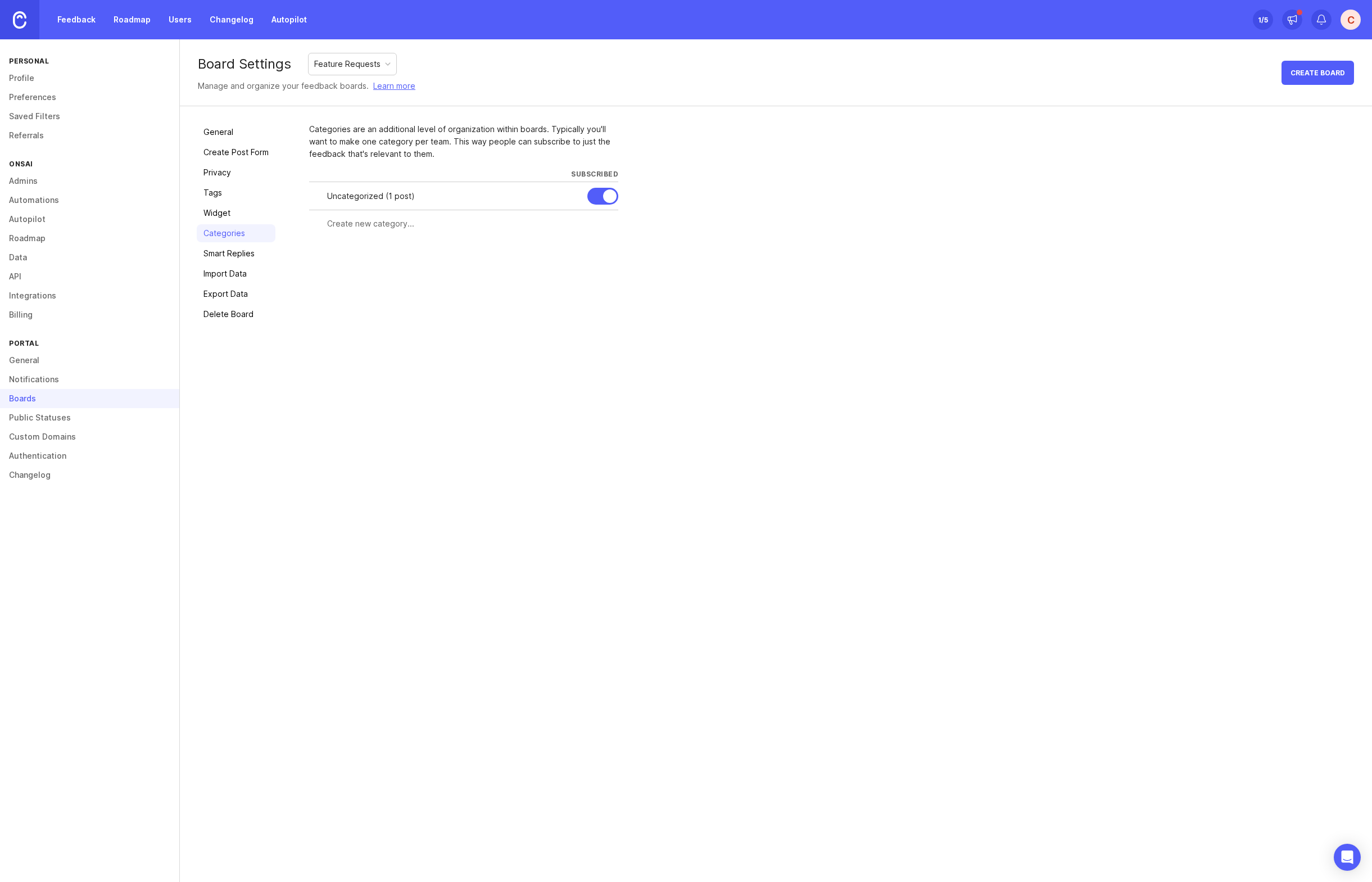
click at [215, 178] on link "Privacy" at bounding box center [236, 172] width 79 height 18
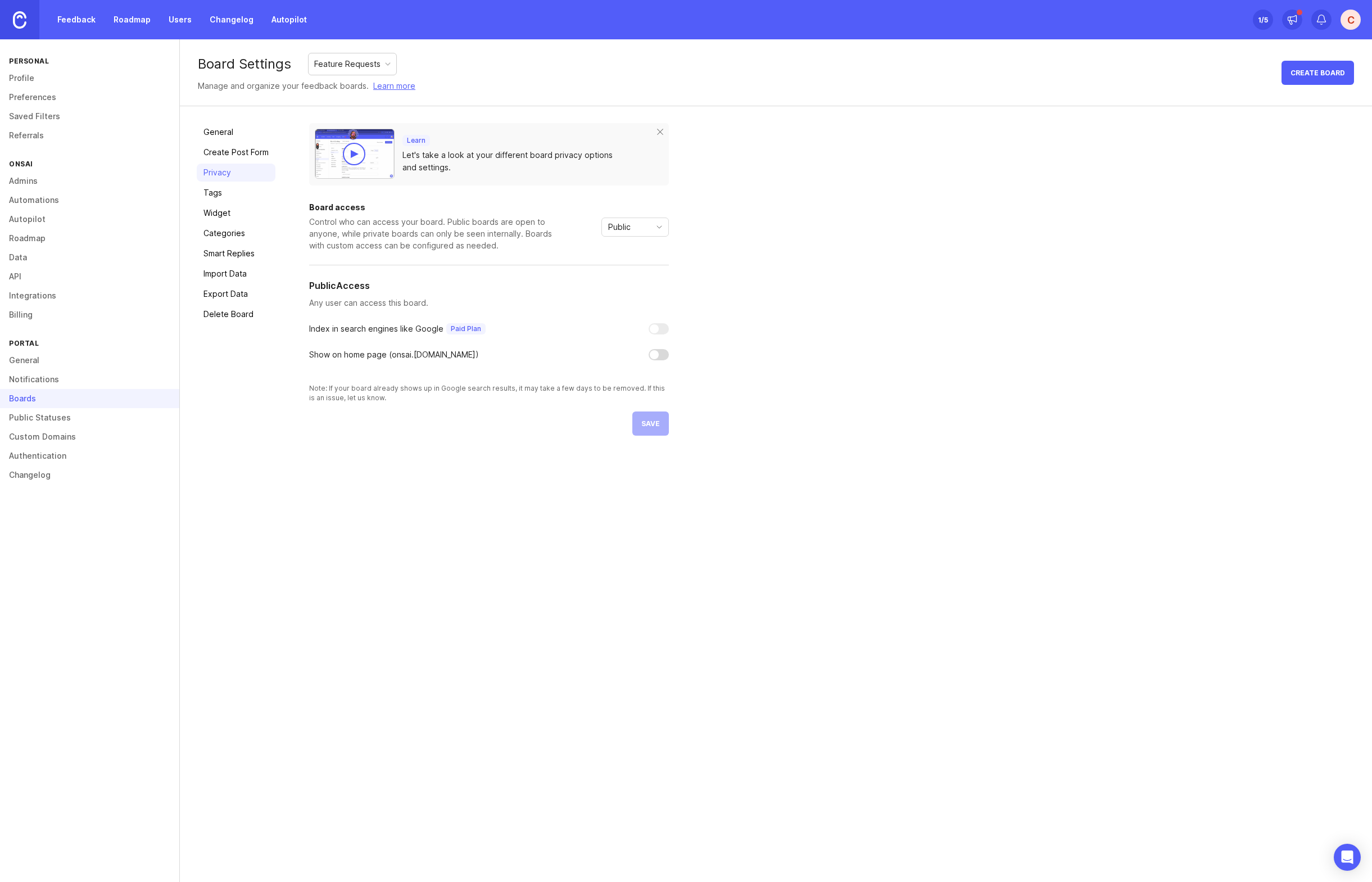
click at [217, 161] on link "Create Post Form" at bounding box center [236, 152] width 79 height 18
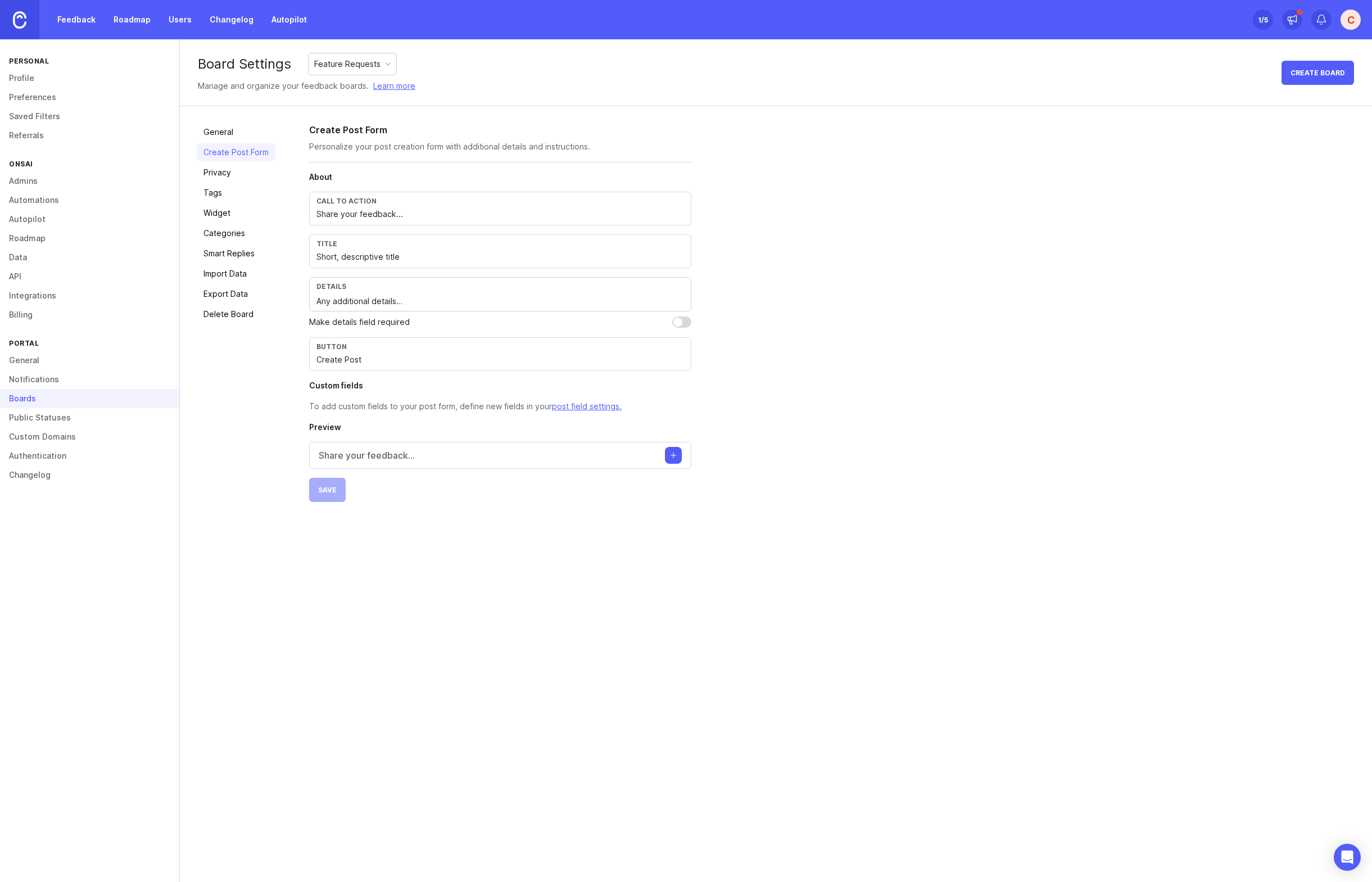
click at [216, 186] on link "Tags" at bounding box center [236, 193] width 79 height 18
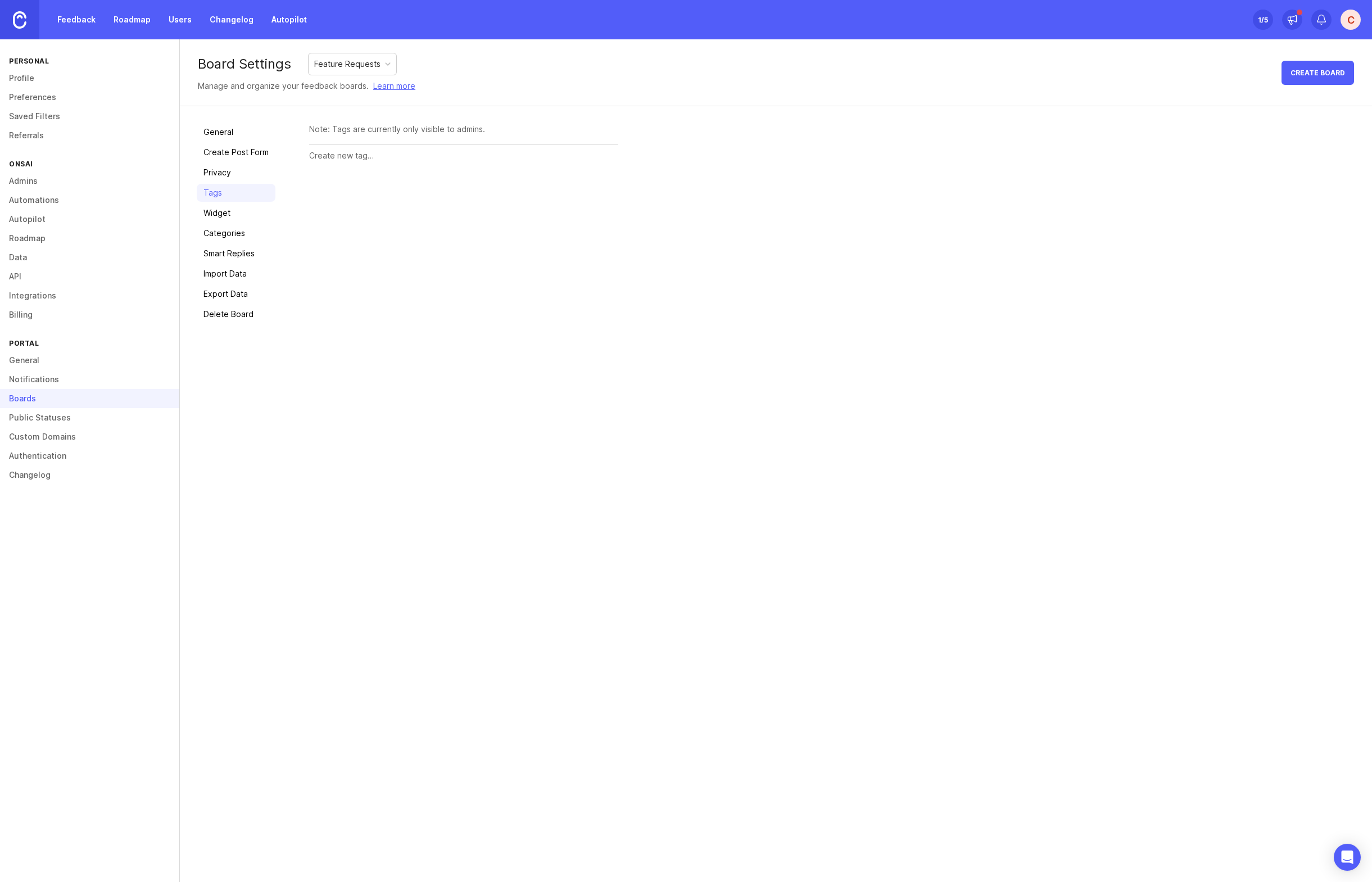
click at [218, 211] on link "Widget" at bounding box center [236, 213] width 79 height 18
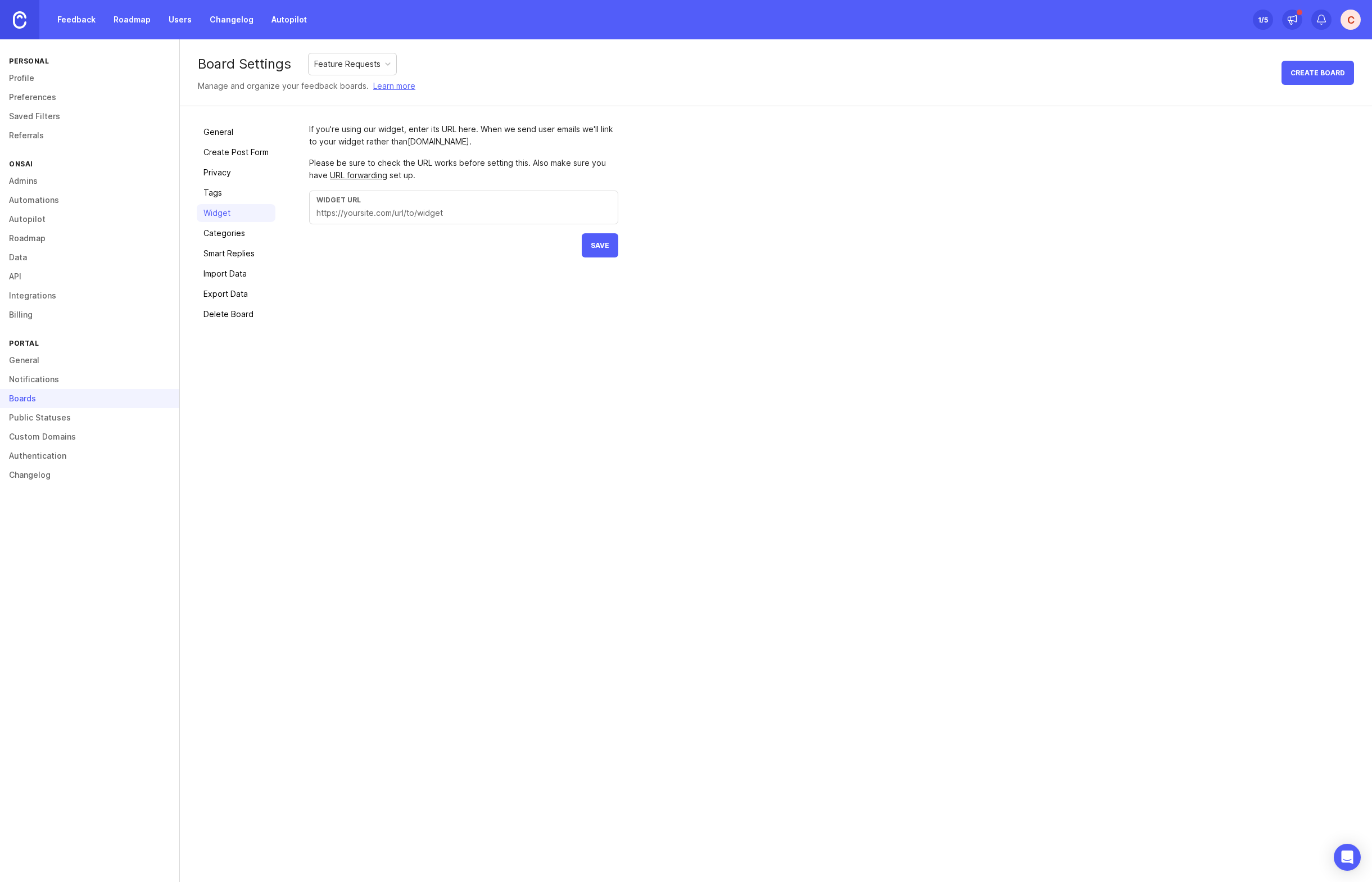
click at [221, 230] on link "Categories" at bounding box center [236, 233] width 79 height 18
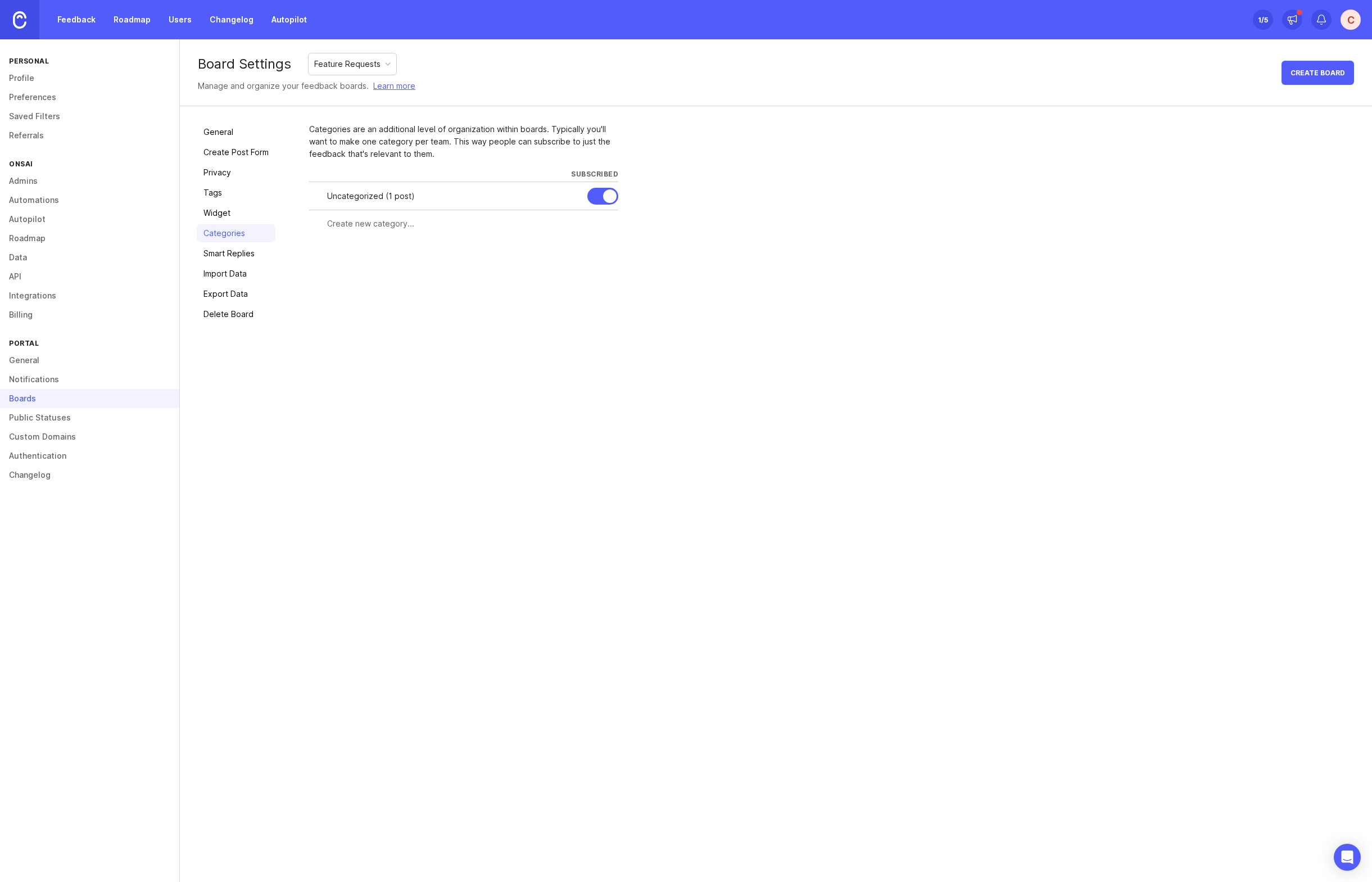
click at [406, 228] on input "text" at bounding box center [469, 224] width 284 height 12
type input "Voice"
click at [587, 243] on span "Create" at bounding box center [596, 244] width 28 height 8
click at [370, 251] on input "text" at bounding box center [420, 252] width 186 height 12
type input "Message"
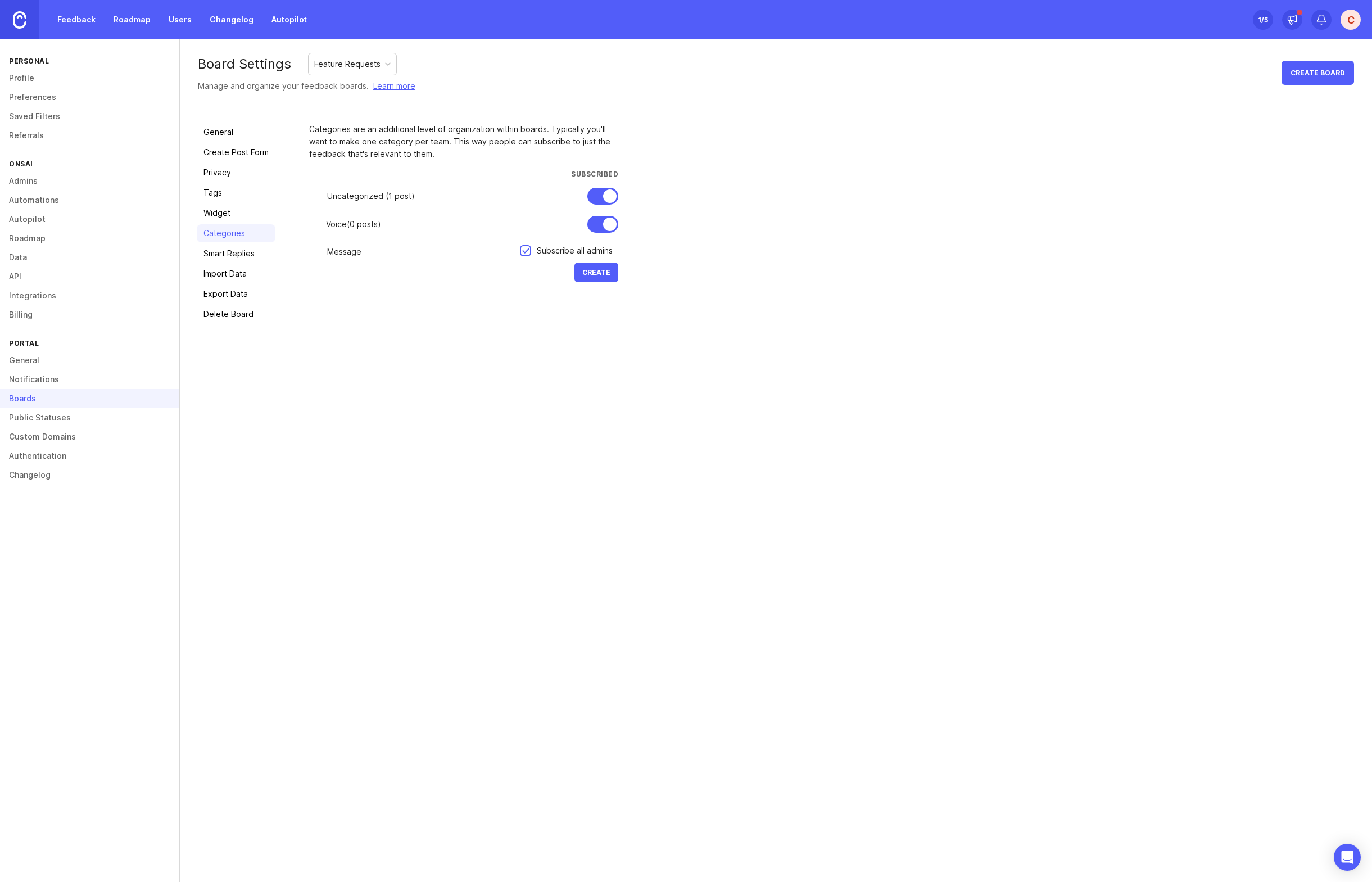
click at [592, 263] on button "Create" at bounding box center [596, 272] width 44 height 20
click at [347, 275] on input "text" at bounding box center [420, 280] width 186 height 12
type input "Analytics"
click at [597, 299] on span "Create" at bounding box center [596, 300] width 28 height 8
click at [389, 309] on input "text" at bounding box center [420, 308] width 186 height 12
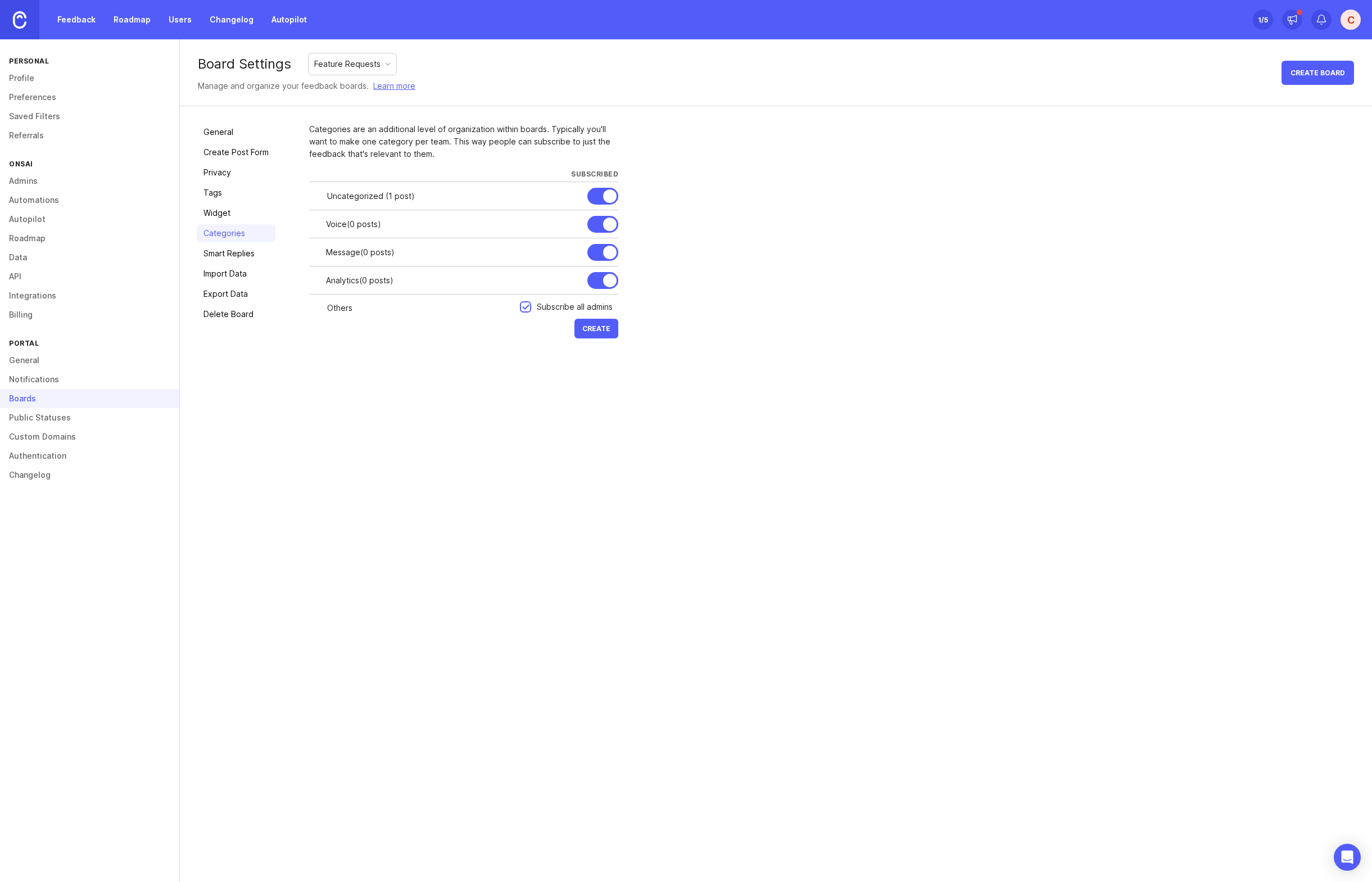
drag, startPoint x: 360, startPoint y: 308, endPoint x: 292, endPoint y: 307, distance: 68.0
click at [292, 307] on div "General Create Post Form Privacy Tags Widget Categories Smart Replies Import Da…" at bounding box center [776, 232] width 1192 height 252
type input "Interface"
click at [606, 325] on span "Create" at bounding box center [596, 328] width 28 height 8
click at [363, 334] on input "text" at bounding box center [420, 336] width 186 height 12
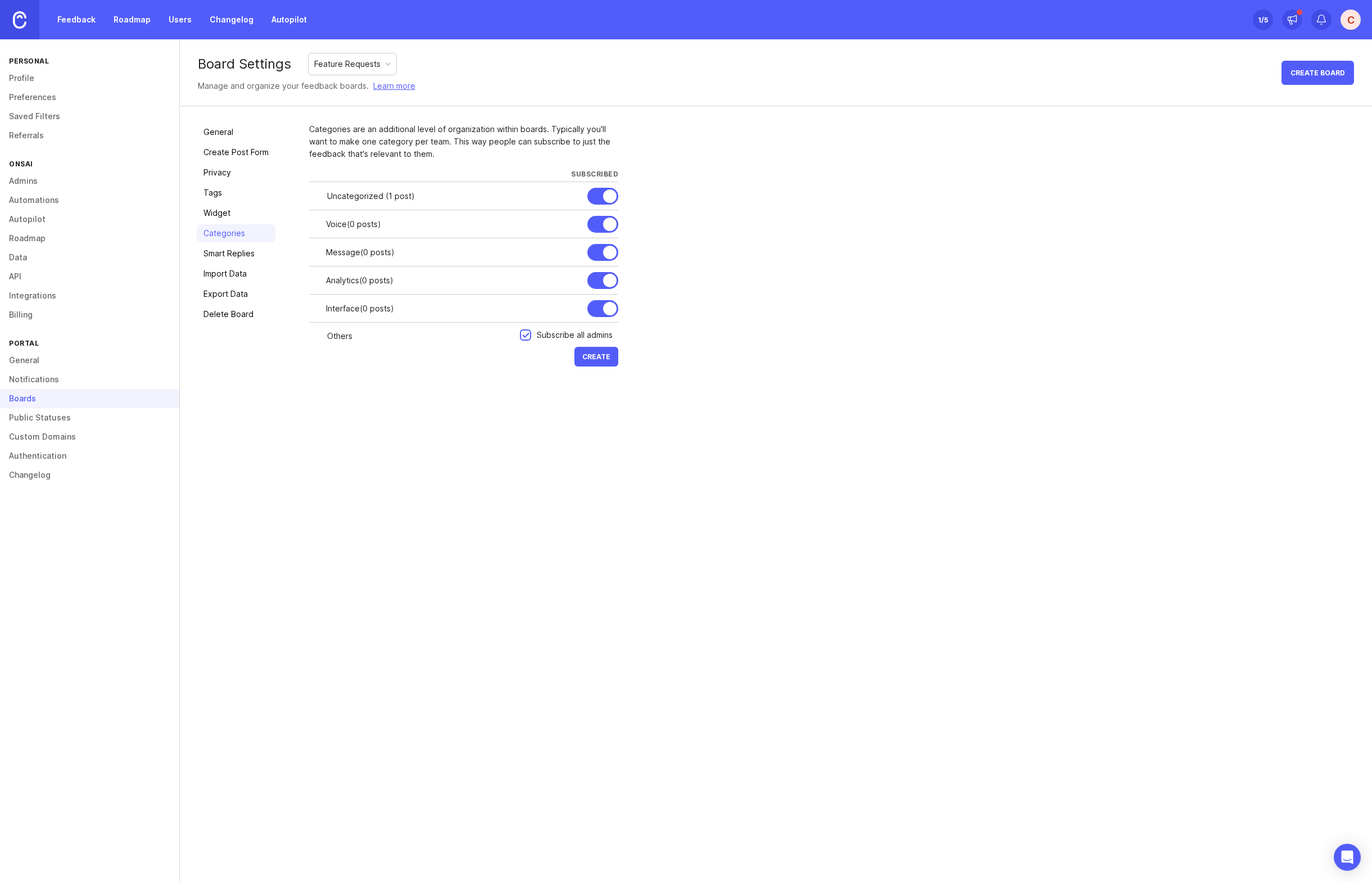
type input "Others"
click at [576, 358] on button "Create" at bounding box center [596, 356] width 44 height 20
click at [218, 250] on link "Smart Replies" at bounding box center [236, 254] width 79 height 18
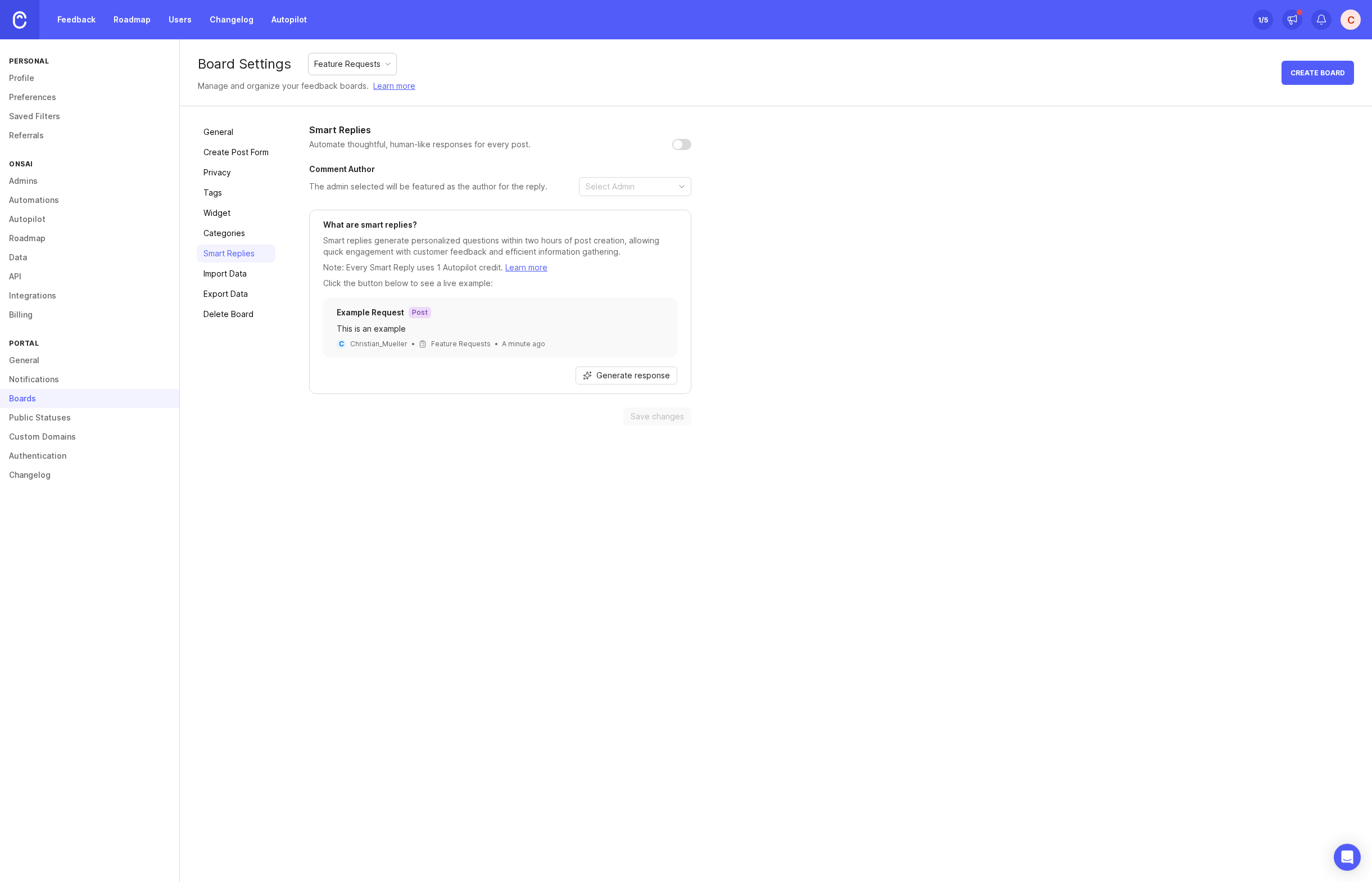
click at [619, 382] on button "Generate response" at bounding box center [627, 375] width 102 height 18
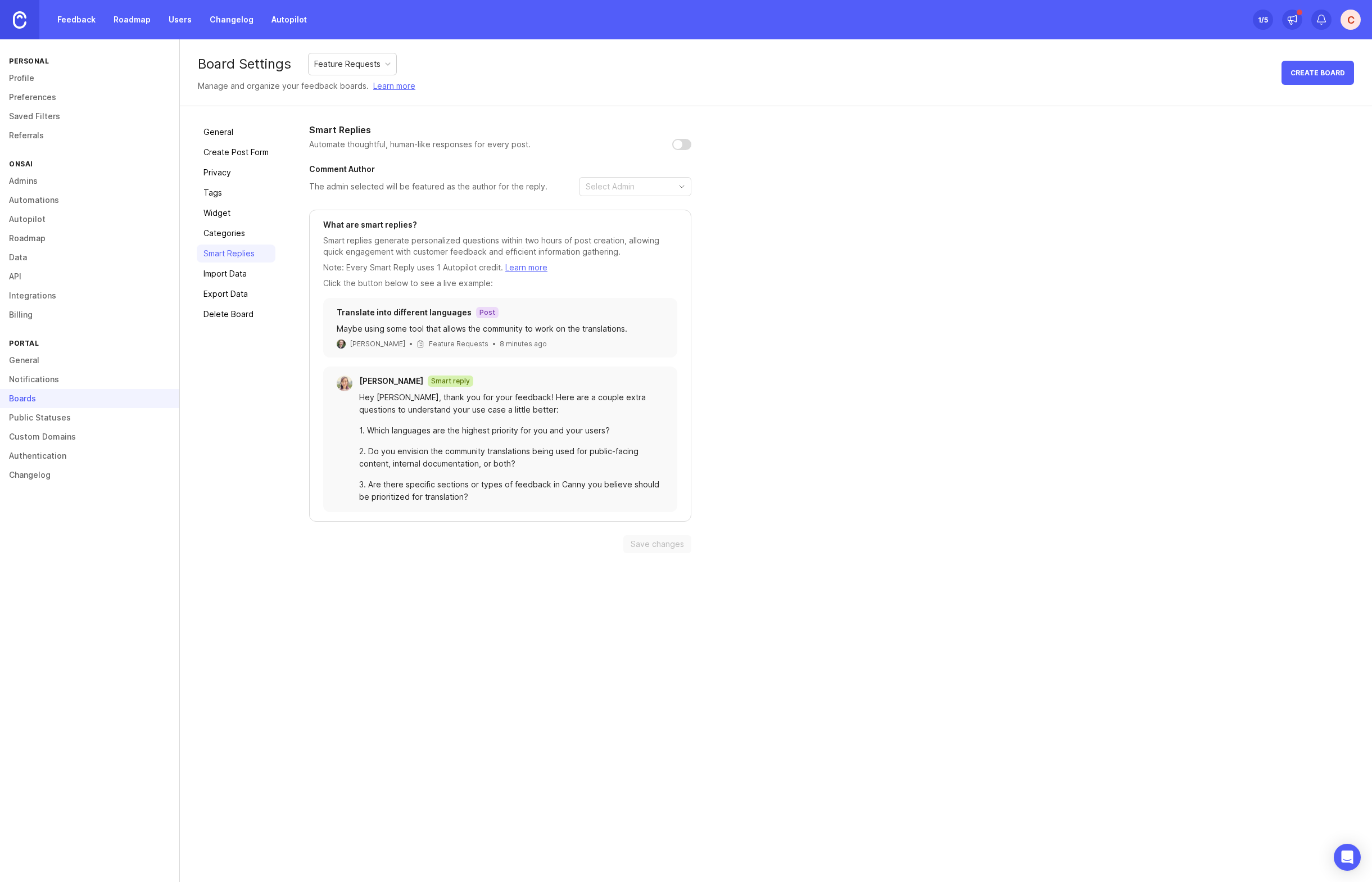
click at [219, 277] on link "Import Data" at bounding box center [236, 273] width 79 height 18
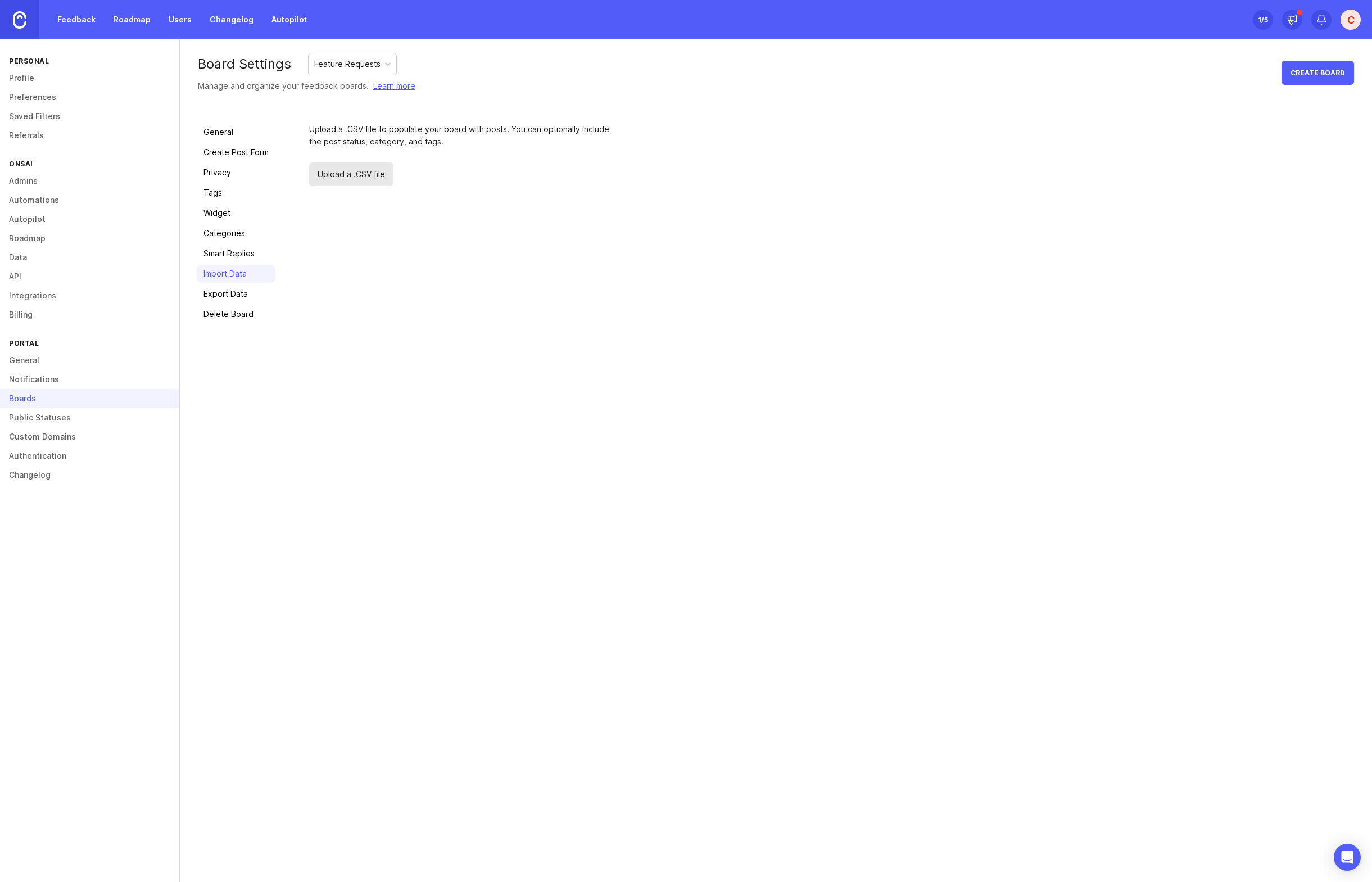
click at [224, 293] on link "Export Data" at bounding box center [236, 294] width 79 height 18
click at [224, 308] on link "Delete Board" at bounding box center [236, 314] width 79 height 18
click at [88, 17] on link "Feedback" at bounding box center [77, 20] width 52 height 20
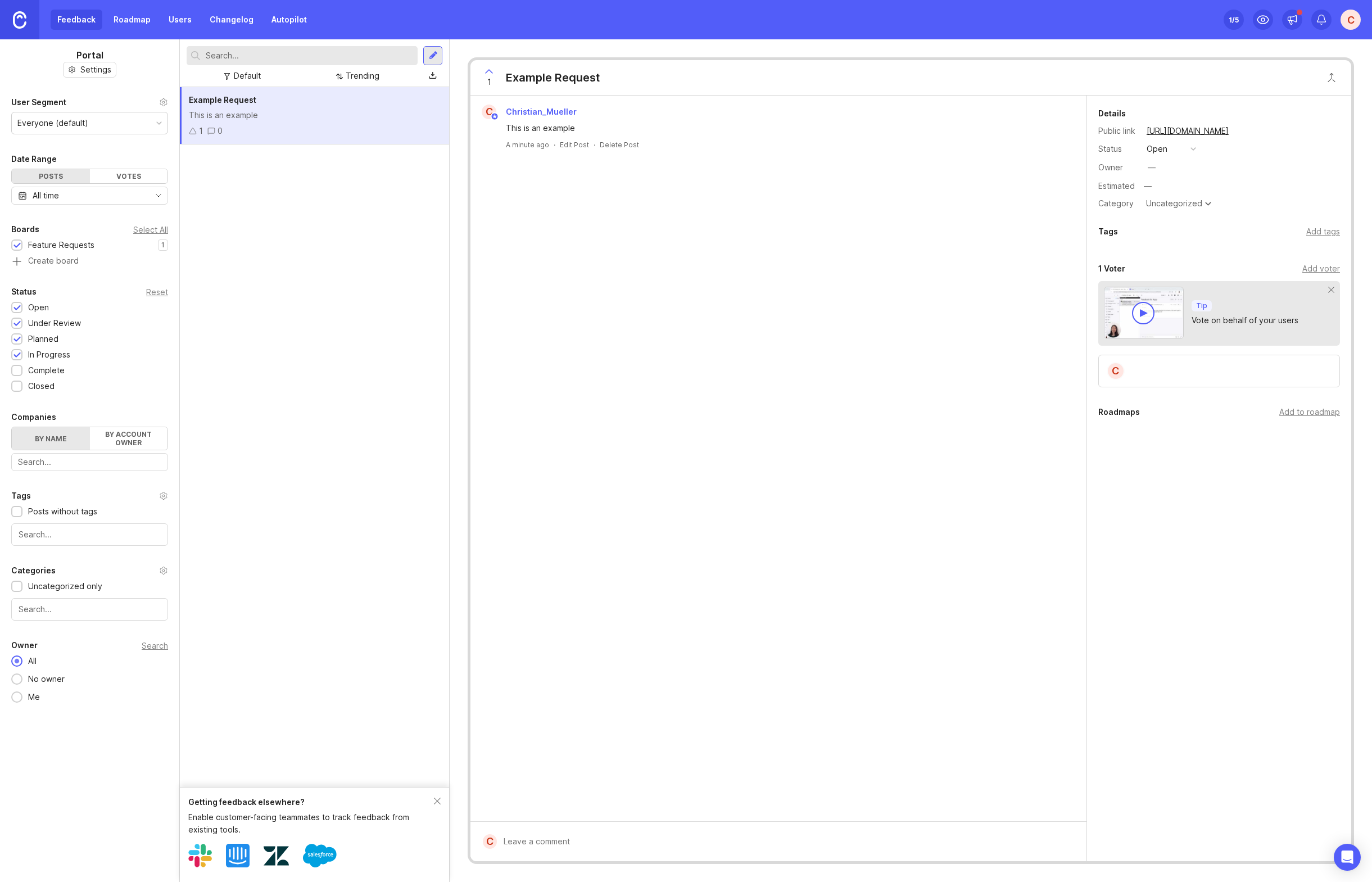
click at [1178, 203] on div "Uncategorized" at bounding box center [1174, 203] width 56 height 8
click at [901, 252] on div "C Christian_Mueller This is an example A minute ago · Edit Post · Delete Post" at bounding box center [779, 458] width 616 height 725
click at [1312, 232] on div "Add tags" at bounding box center [1323, 231] width 34 height 12
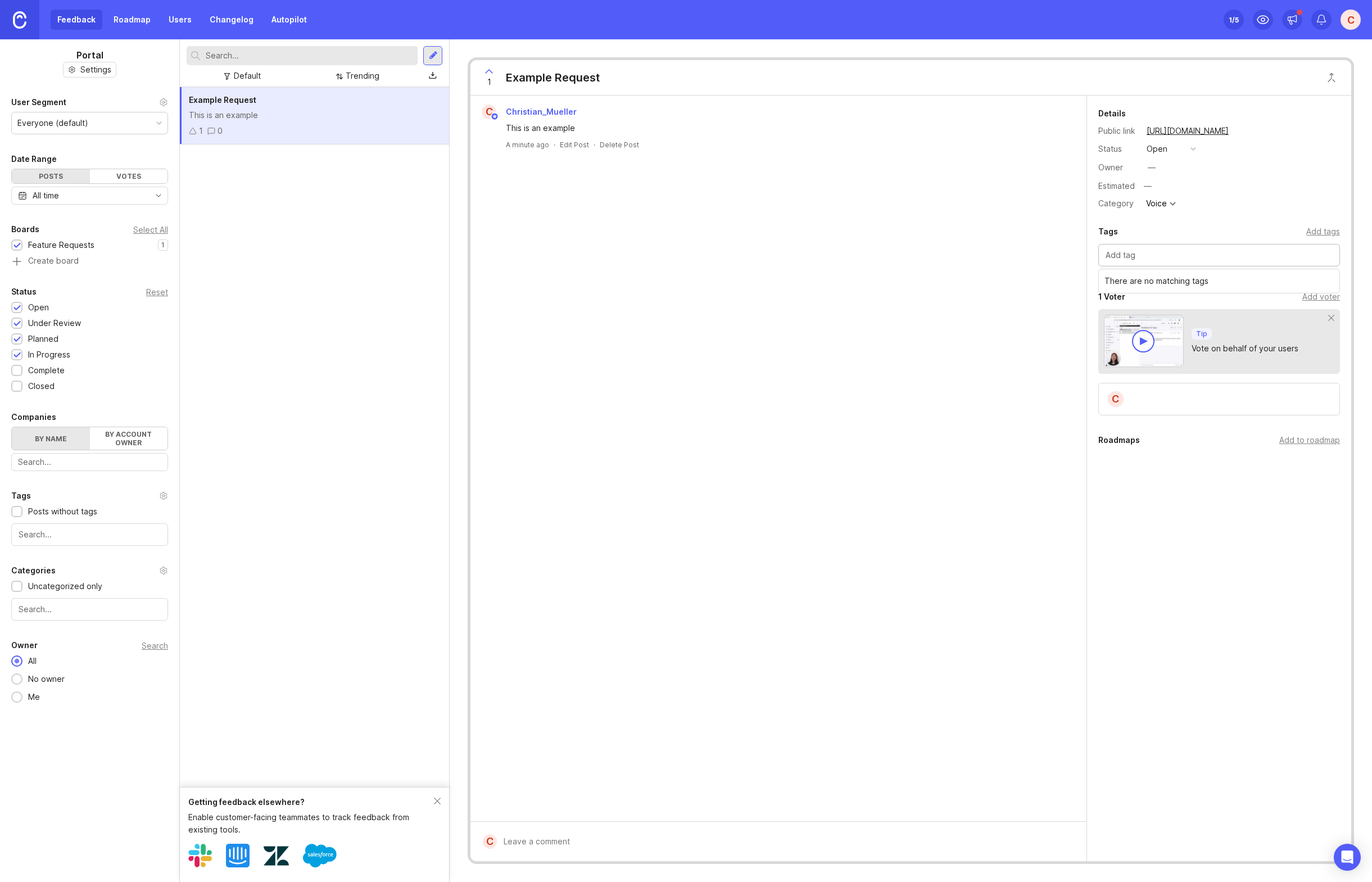
click at [916, 249] on div "C Christian_Mueller This is an example A minute ago · Edit Post · Delete Post" at bounding box center [779, 458] width 616 height 725
click at [916, 248] on div "C Christian_Mueller This is an example A minute ago · Edit Post · Delete Post" at bounding box center [779, 458] width 616 height 725
click at [927, 259] on div "C Christian_Mueller This is an example A minute ago · Edit Post · Delete Post" at bounding box center [779, 458] width 616 height 725
click at [538, 113] on span "Christian_Mueller" at bounding box center [541, 111] width 71 height 9
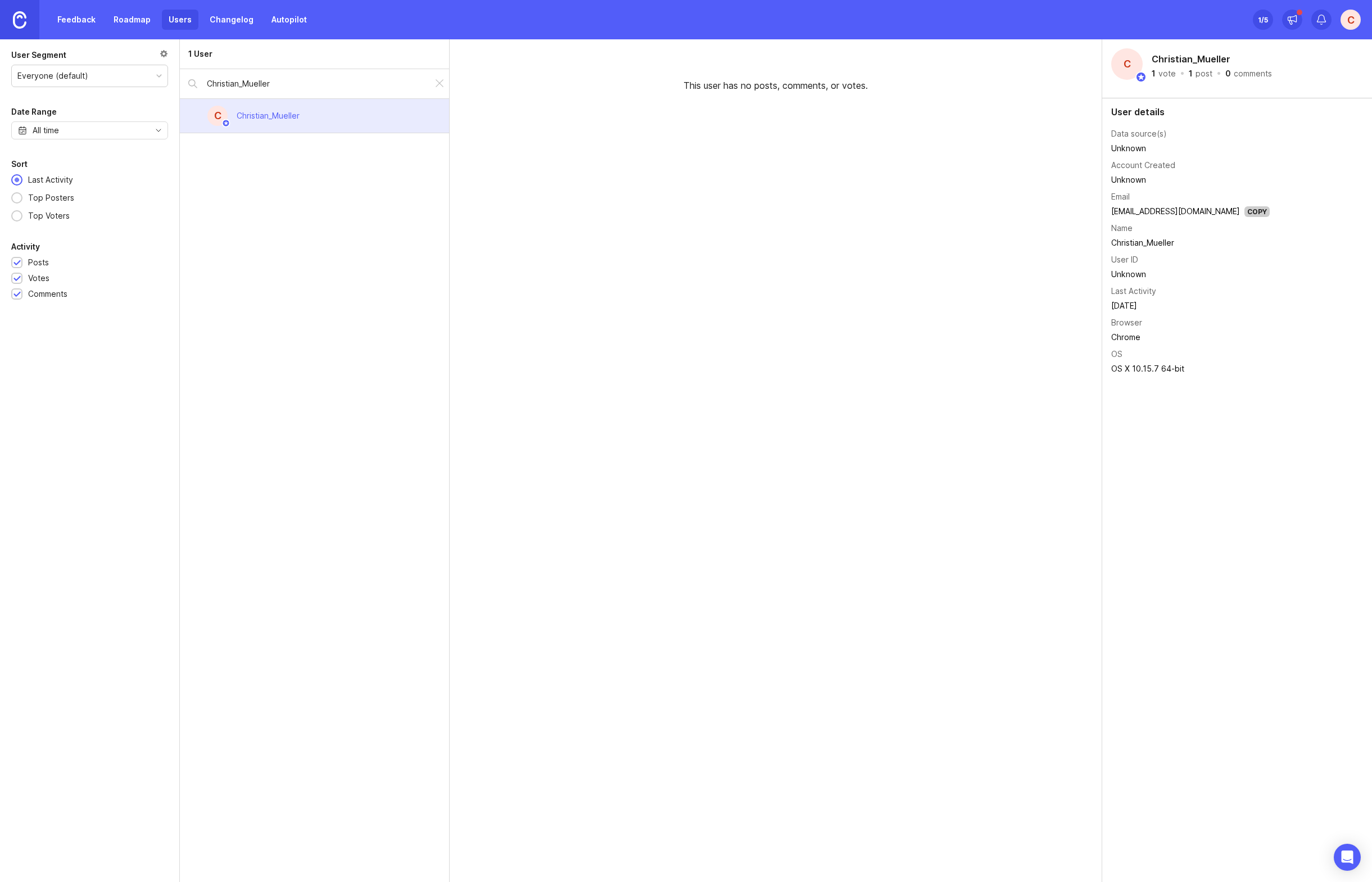
click at [280, 18] on link "Autopilot" at bounding box center [289, 20] width 49 height 20
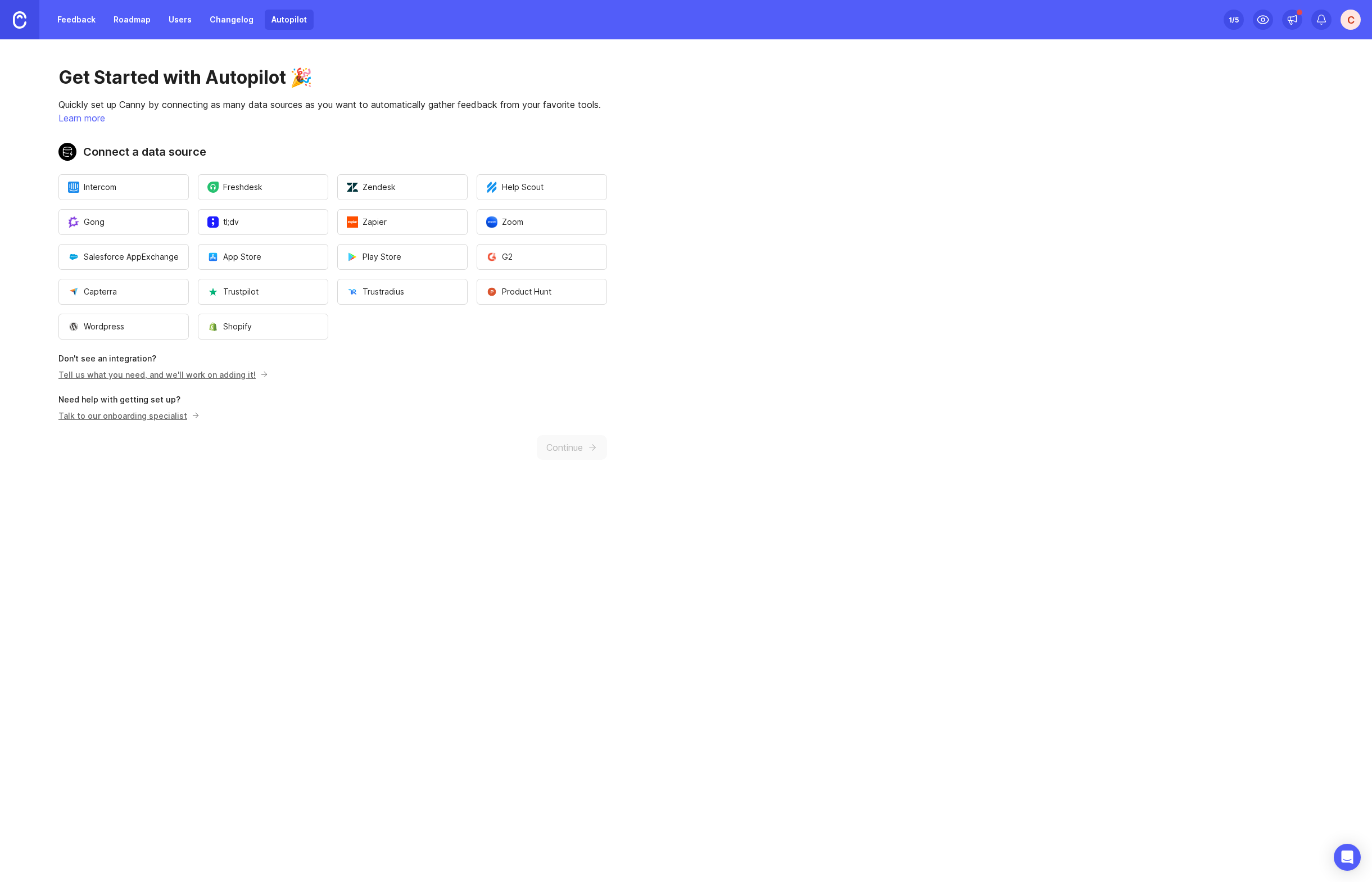
click at [83, 23] on link "Feedback" at bounding box center [77, 20] width 52 height 20
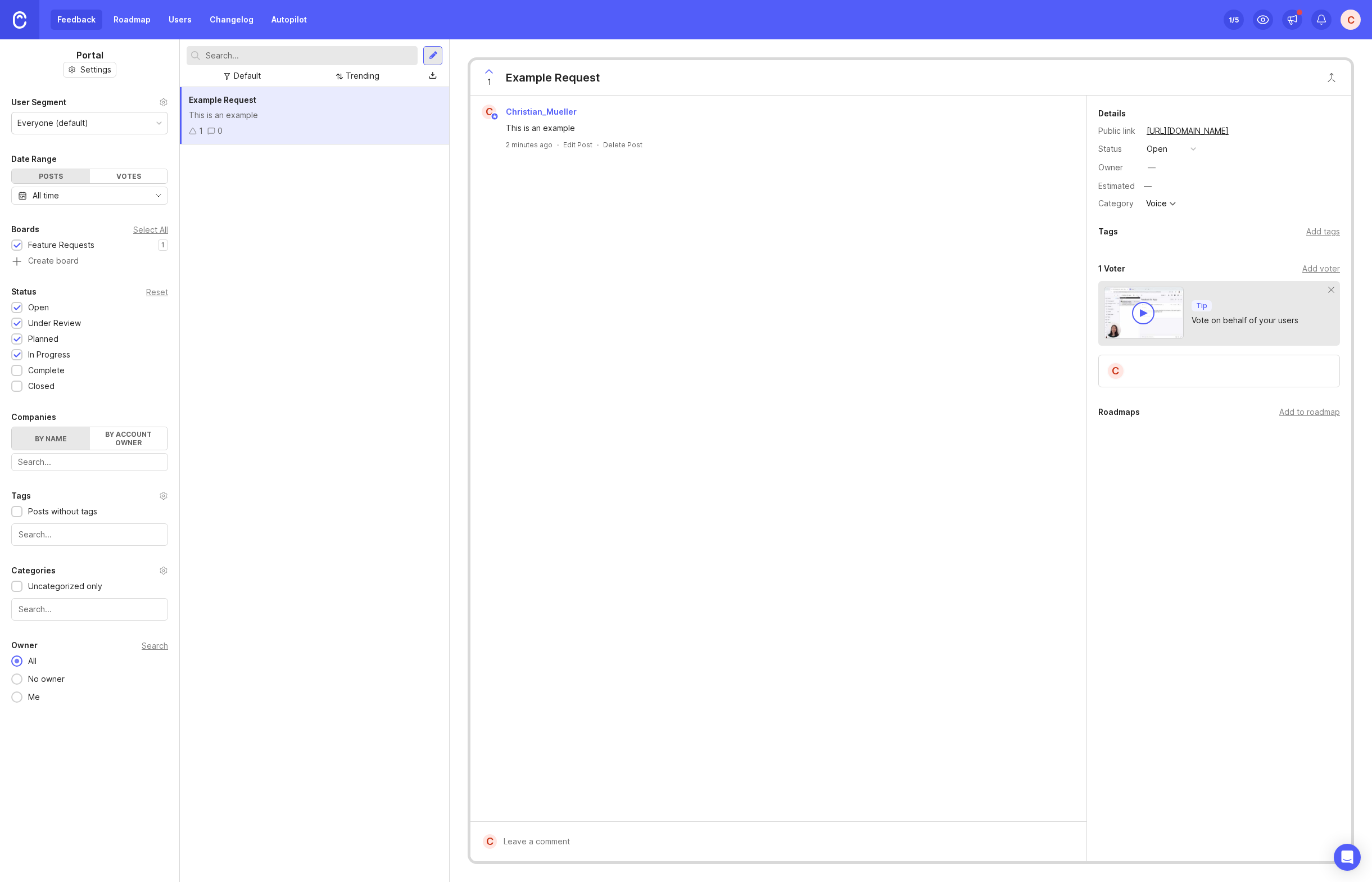
click at [241, 123] on div "Example Request This is an example 1 0" at bounding box center [314, 115] width 269 height 58
click at [1349, 859] on icon "Open Intercom Messenger" at bounding box center [1347, 857] width 13 height 15
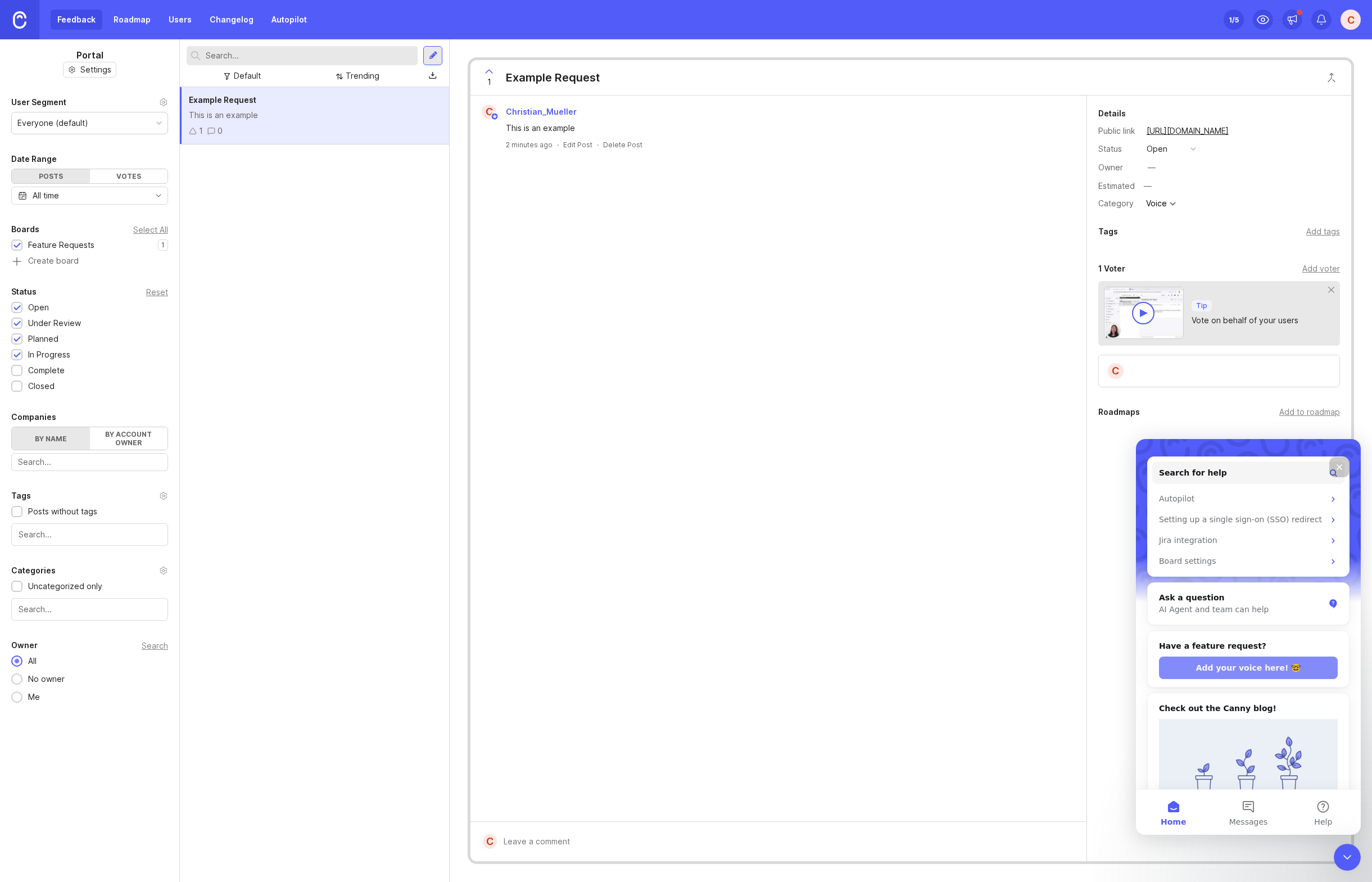
scroll to position [185, 0]
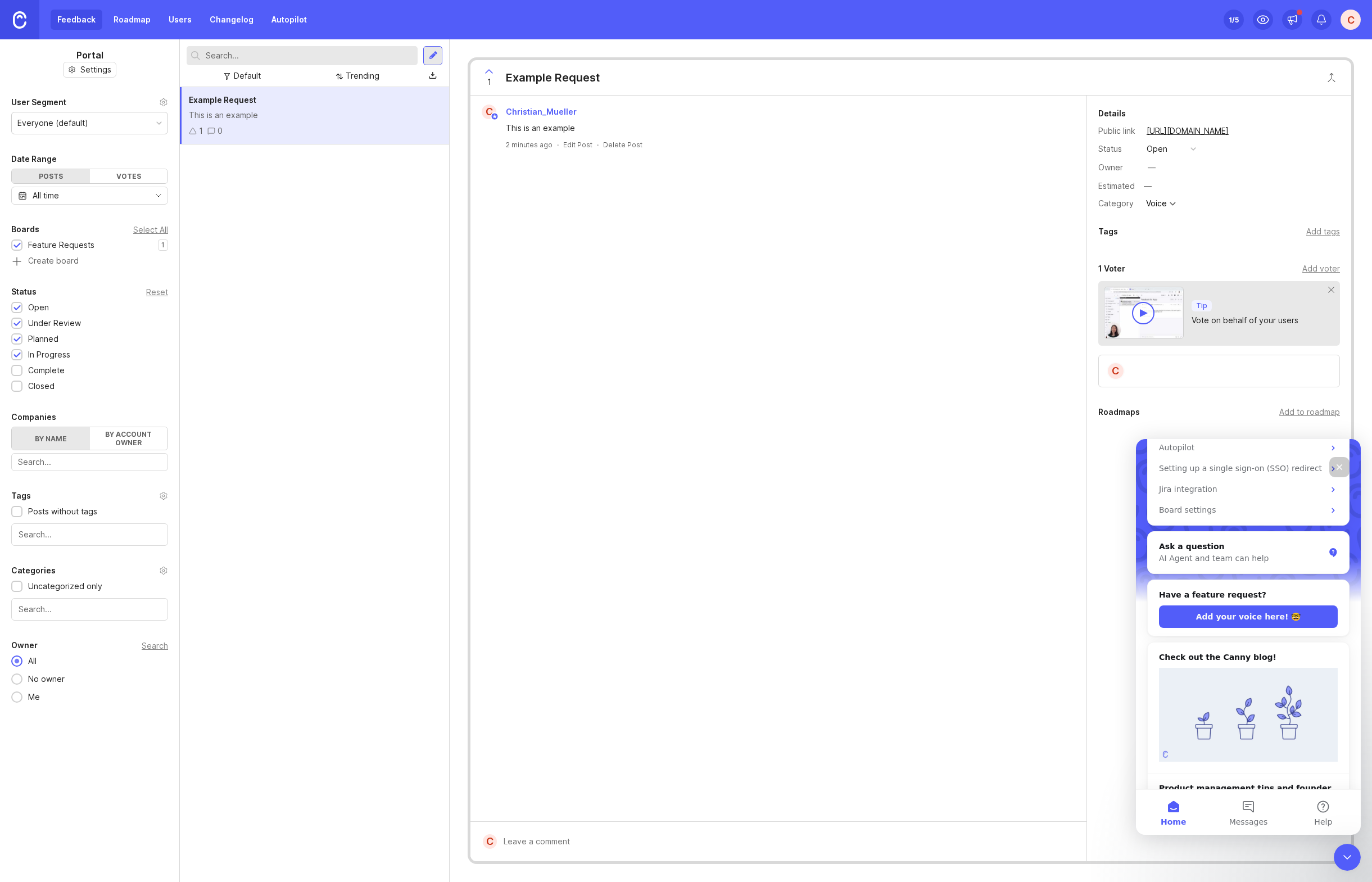
click at [728, 533] on div "C Christian_Mueller This is an example 2 minutes ago · Edit Post · Delete Post" at bounding box center [779, 458] width 616 height 725
click at [1358, 860] on div "Close Intercom Messenger" at bounding box center [1346, 856] width 27 height 27
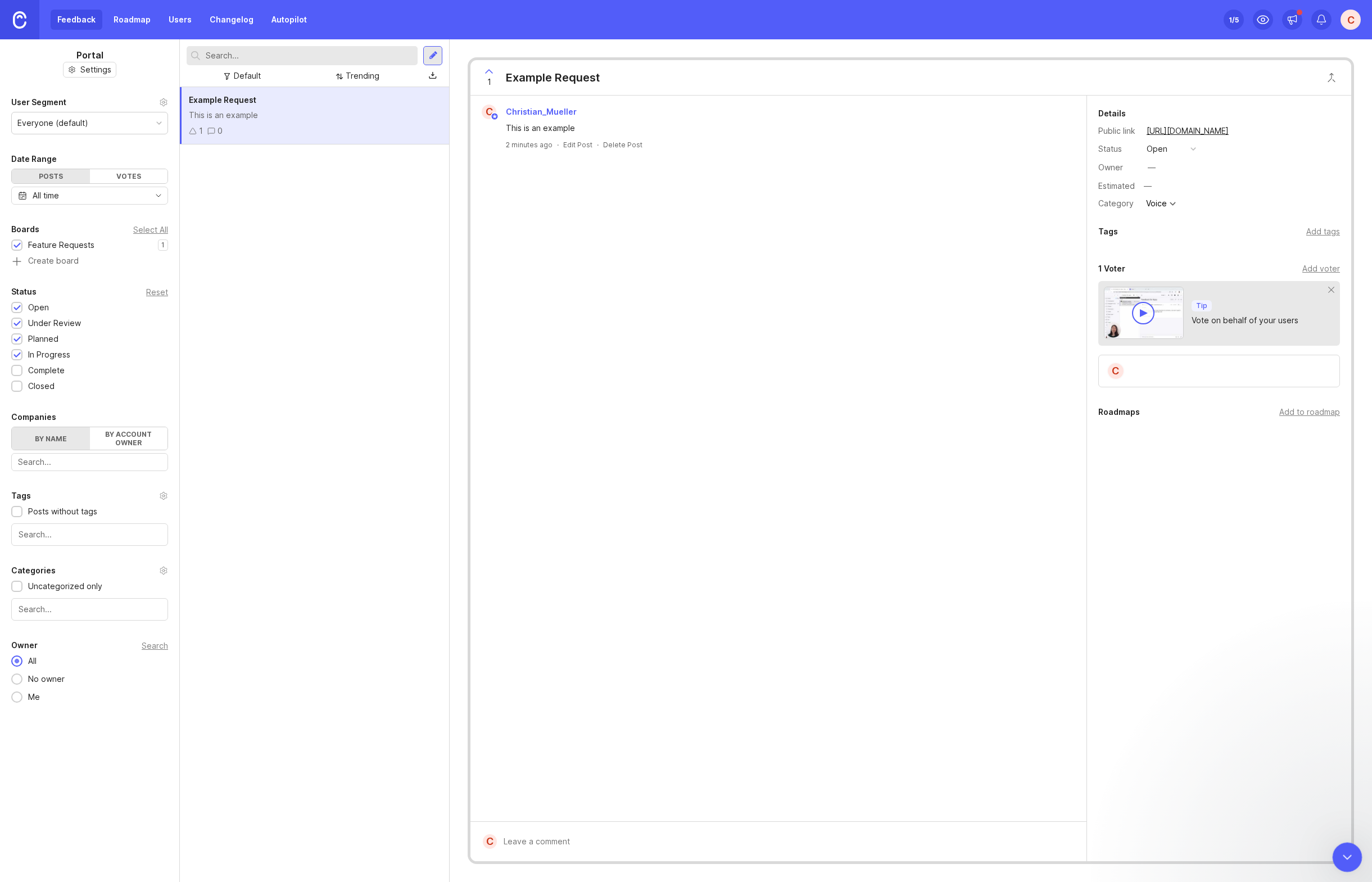
scroll to position [0, 0]
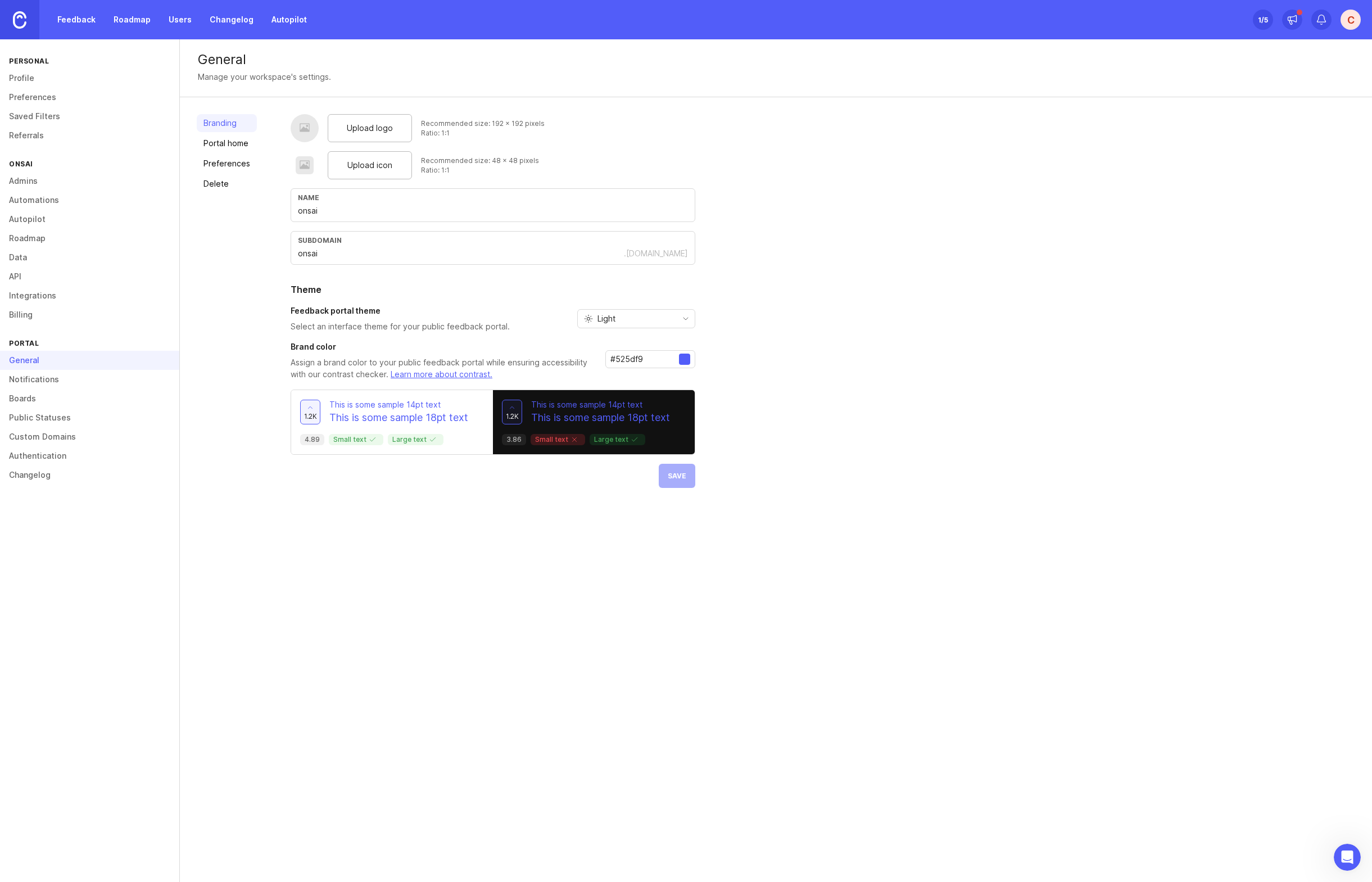
click at [624, 317] on div "Light" at bounding box center [627, 319] width 99 height 18
click at [627, 337] on span "System preference" at bounding box center [633, 340] width 73 height 12
click at [238, 139] on link "Portal home" at bounding box center [227, 143] width 60 height 18
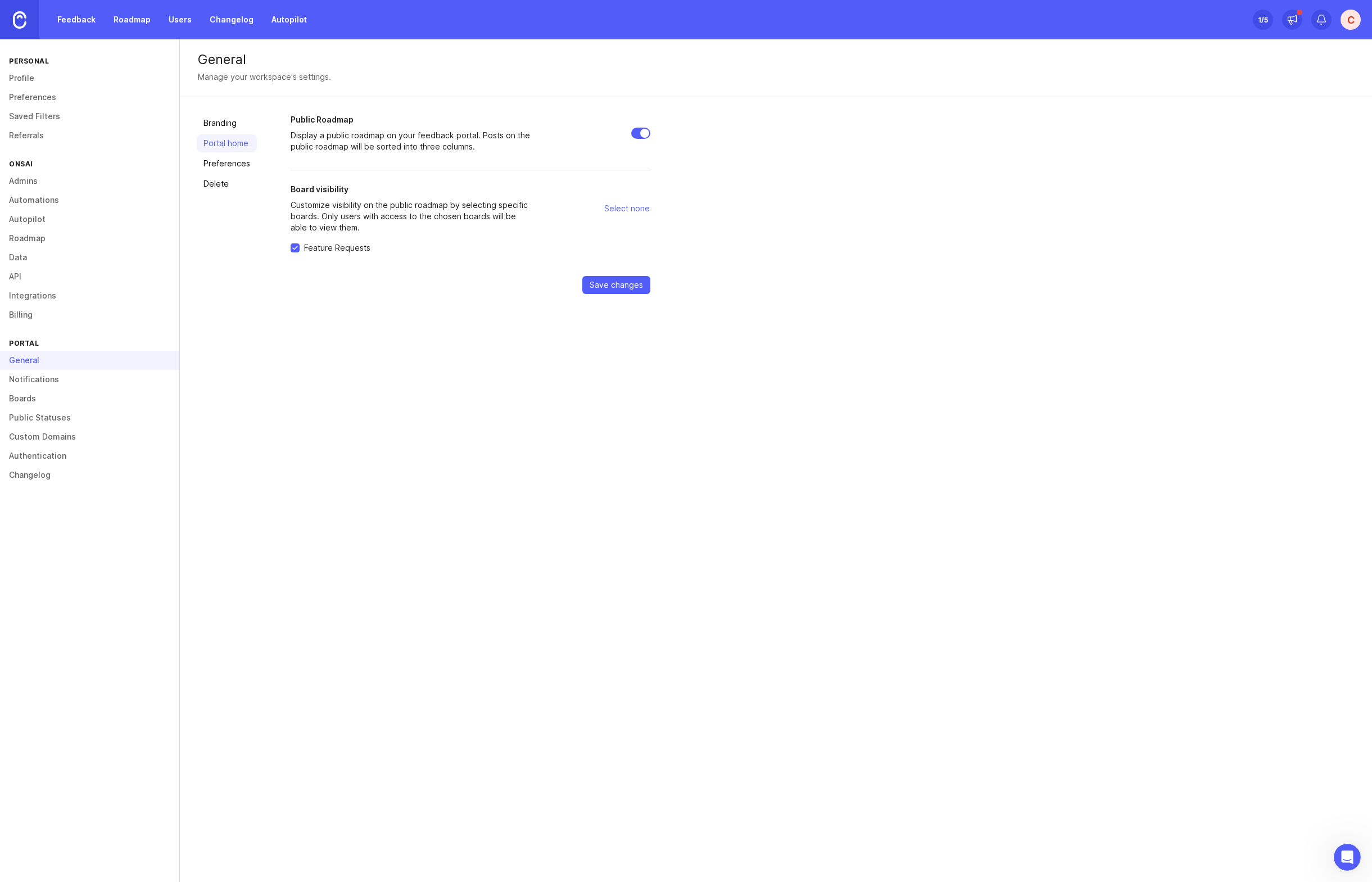
click at [635, 132] on input "Public Roadmap" at bounding box center [641, 133] width 19 height 12
checkbox input "true"
click at [208, 153] on div "Branding Portal home Preferences Delete" at bounding box center [227, 203] width 60 height 180
click at [214, 160] on link "Preferences" at bounding box center [227, 163] width 60 height 18
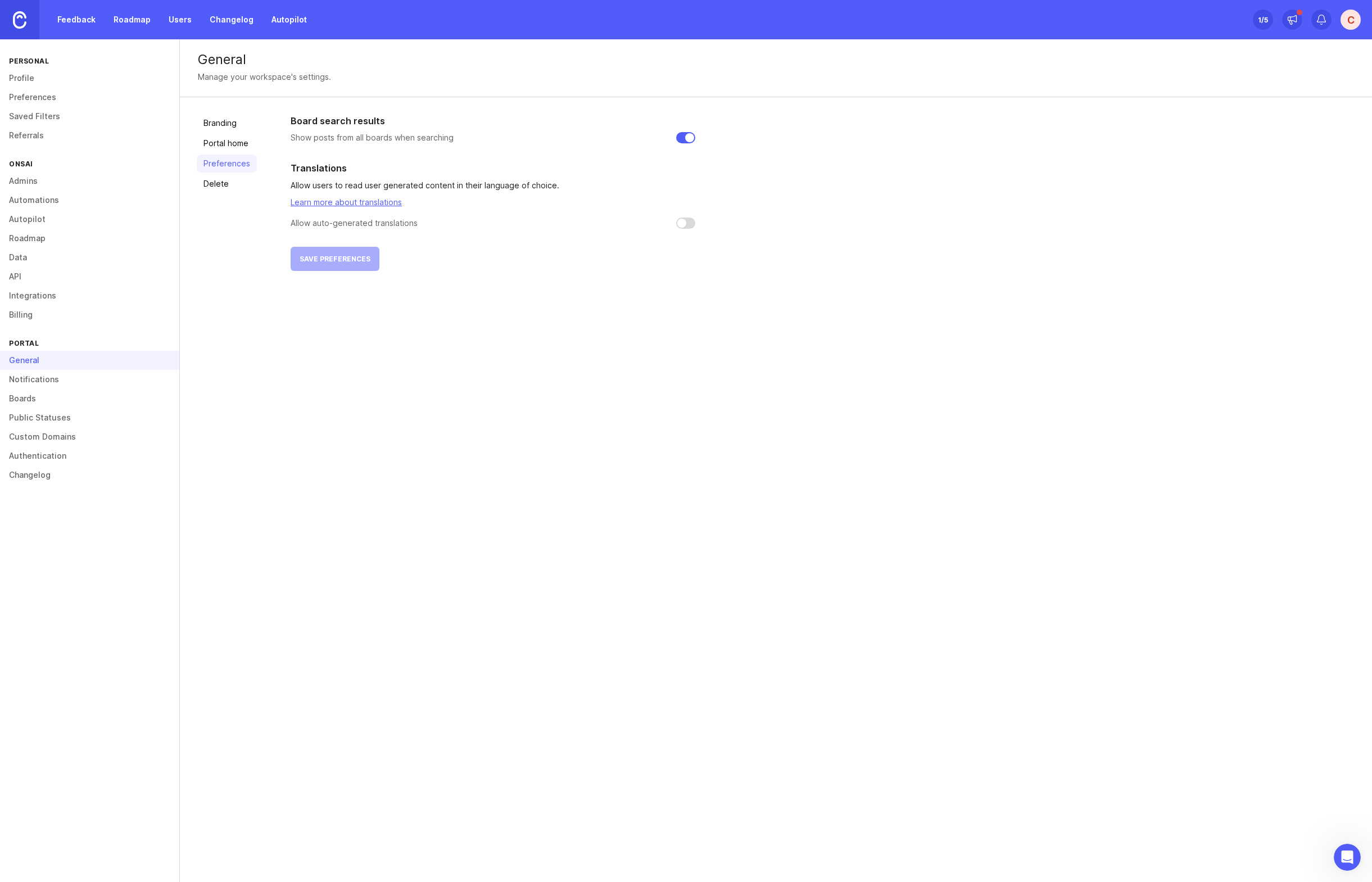
click at [220, 186] on link "Delete" at bounding box center [227, 184] width 60 height 18
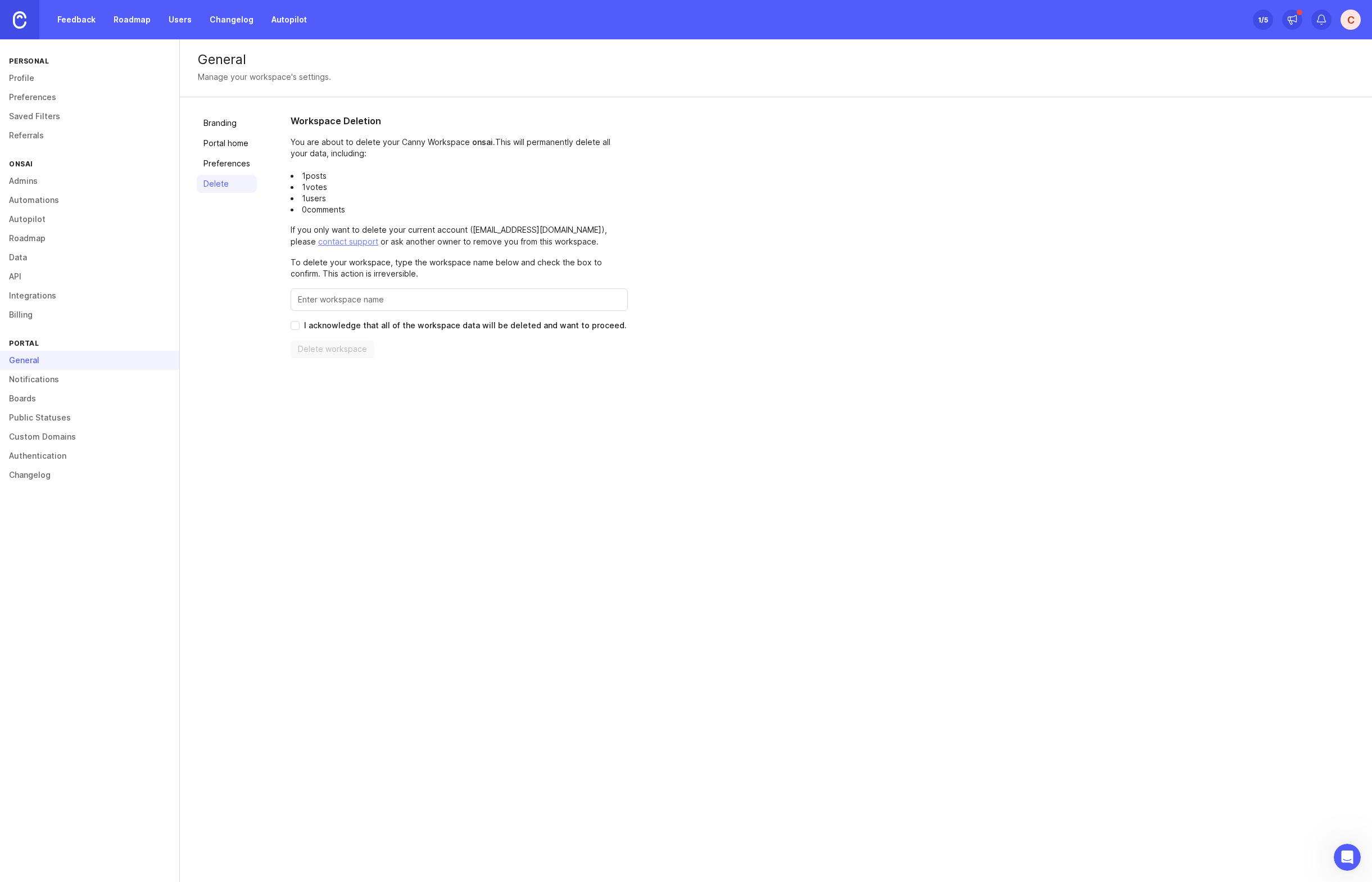
click at [238, 127] on link "Branding" at bounding box center [227, 123] width 60 height 18
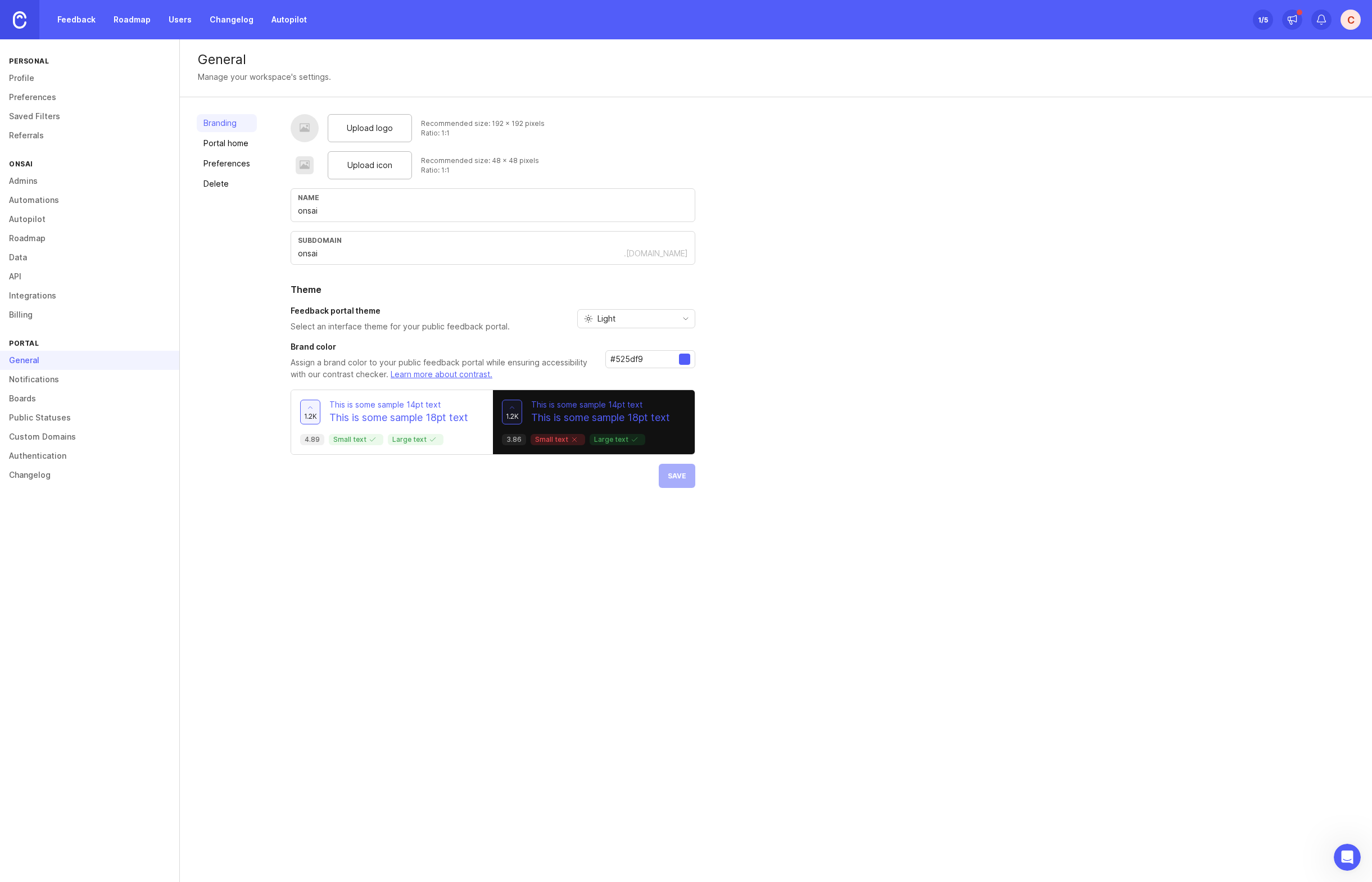
click at [307, 131] on div at bounding box center [305, 128] width 12 height 13
click at [380, 136] on div "Upload logo" at bounding box center [370, 127] width 84 height 28
click at [669, 479] on span "Save" at bounding box center [677, 475] width 18 height 8
click at [73, 381] on link "Notifications" at bounding box center [90, 379] width 179 height 19
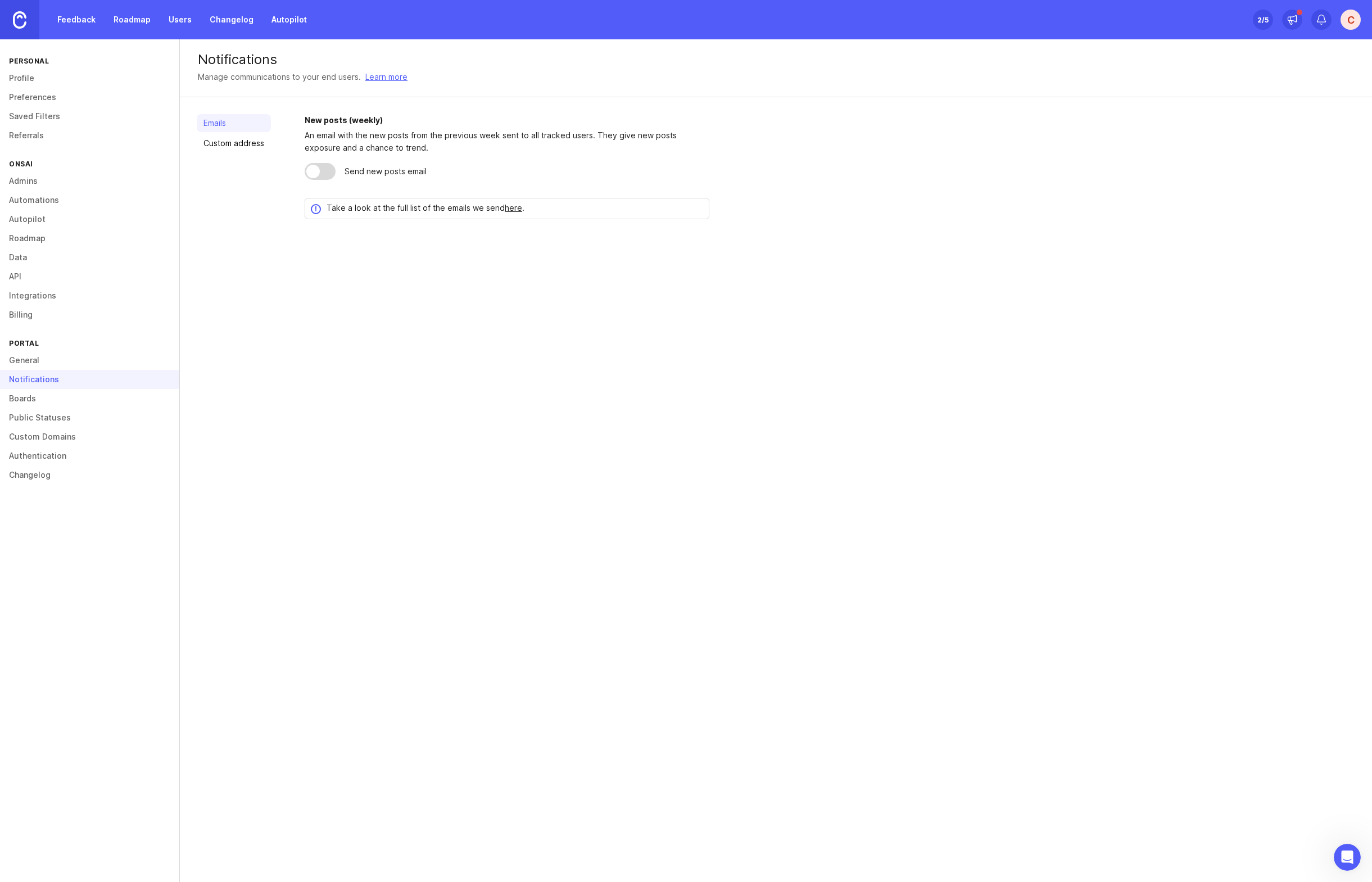
click at [67, 401] on link "Boards" at bounding box center [90, 399] width 179 height 19
